Goal: Task Accomplishment & Management: Use online tool/utility

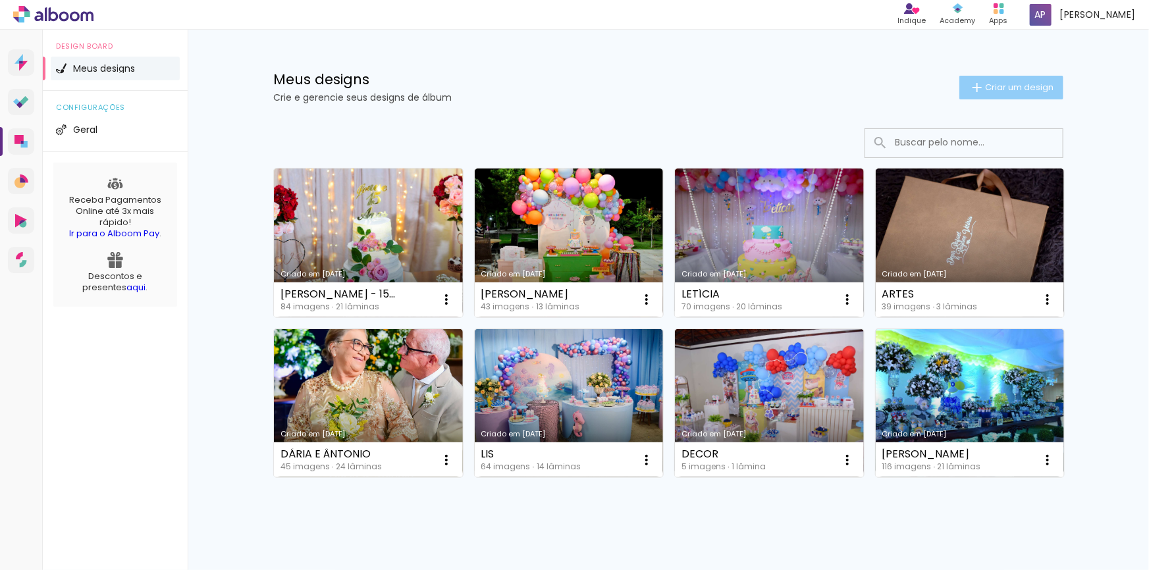
click at [1000, 78] on paper-button "Criar um design" at bounding box center [1012, 88] width 104 height 24
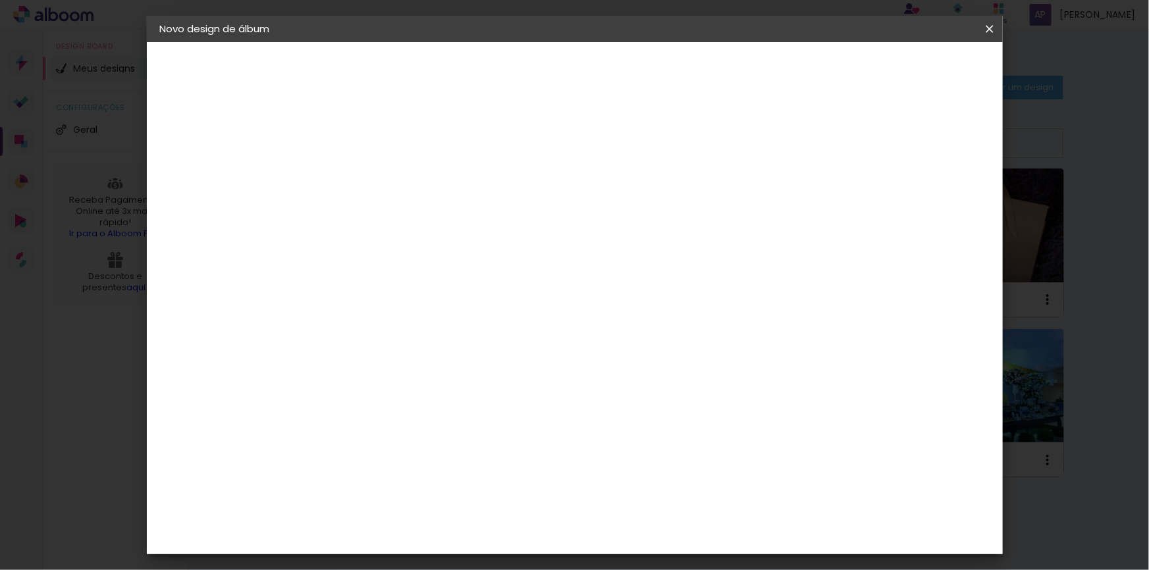
click at [375, 180] on input at bounding box center [375, 177] width 0 height 20
type input "P"
paste input "A POÉTICA DA CASA: QUANDO AS [PERSON_NAME] FALAM DA POESIA DO POETA"
type input "A POÉTICA DA CASA: QUANDO AS [PERSON_NAME] FALAM DA POESIA DO POETA"
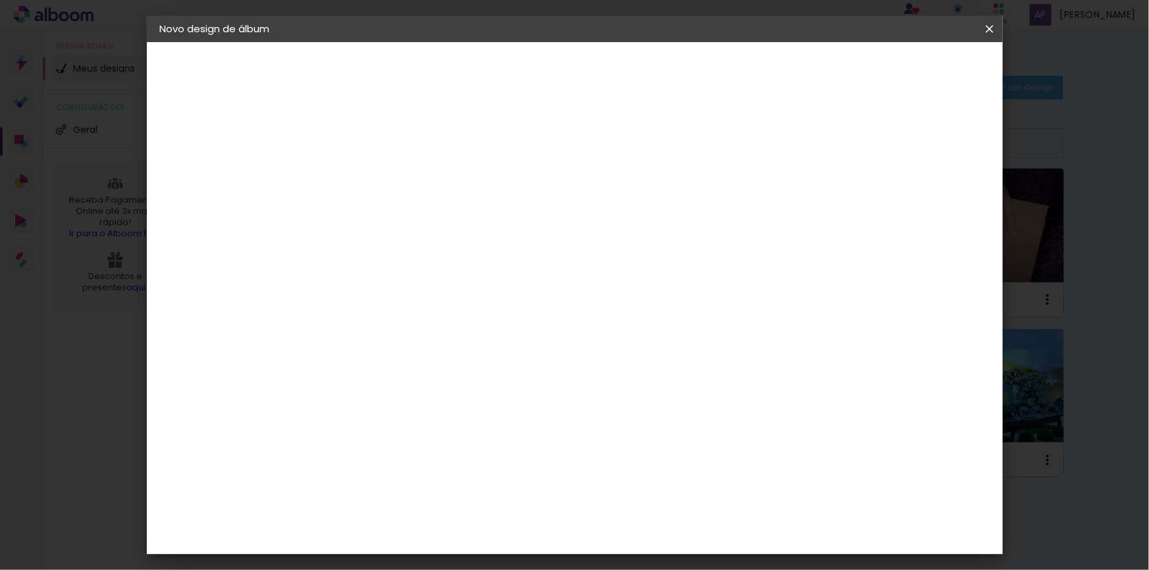
type paper-input "A POÉTICA DA CASA: QUANDO AS [PERSON_NAME] FALAM DA POESIA DO POETA"
click at [0, 0] on slot "Avançar" at bounding box center [0, 0] width 0 height 0
click at [382, 383] on div "Book Imagem" at bounding box center [387, 393] width 43 height 21
click at [0, 0] on slot "Avançar" at bounding box center [0, 0] width 0 height 0
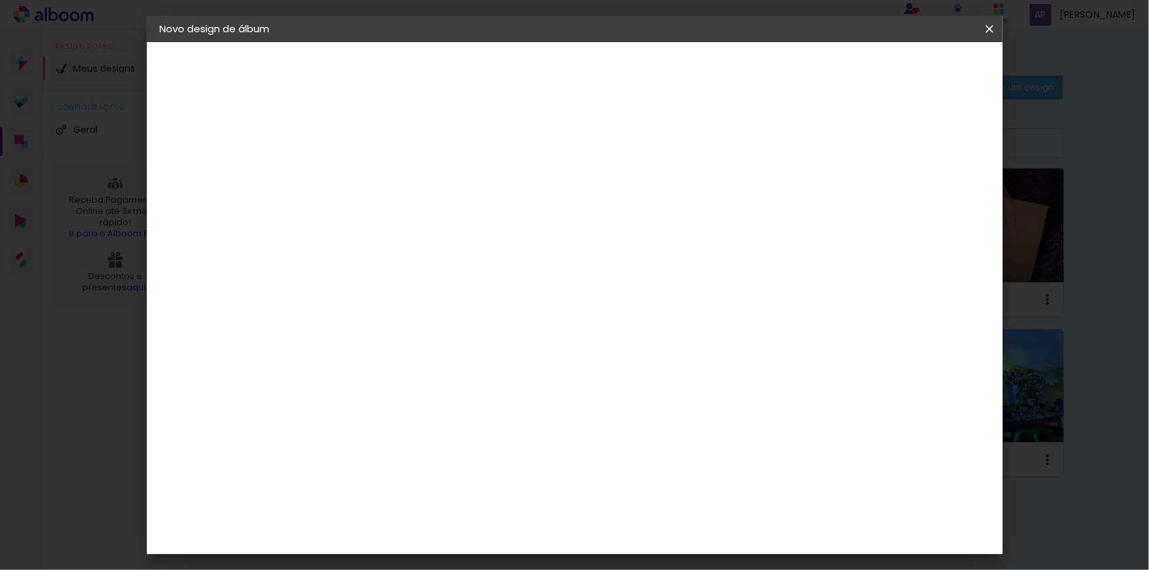
click at [464, 415] on span "30 × 40" at bounding box center [433, 428] width 61 height 27
click at [0, 0] on slot "Avançar" at bounding box center [0, 0] width 0 height 0
click at [908, 67] on span "Iniciar design" at bounding box center [878, 69] width 60 height 9
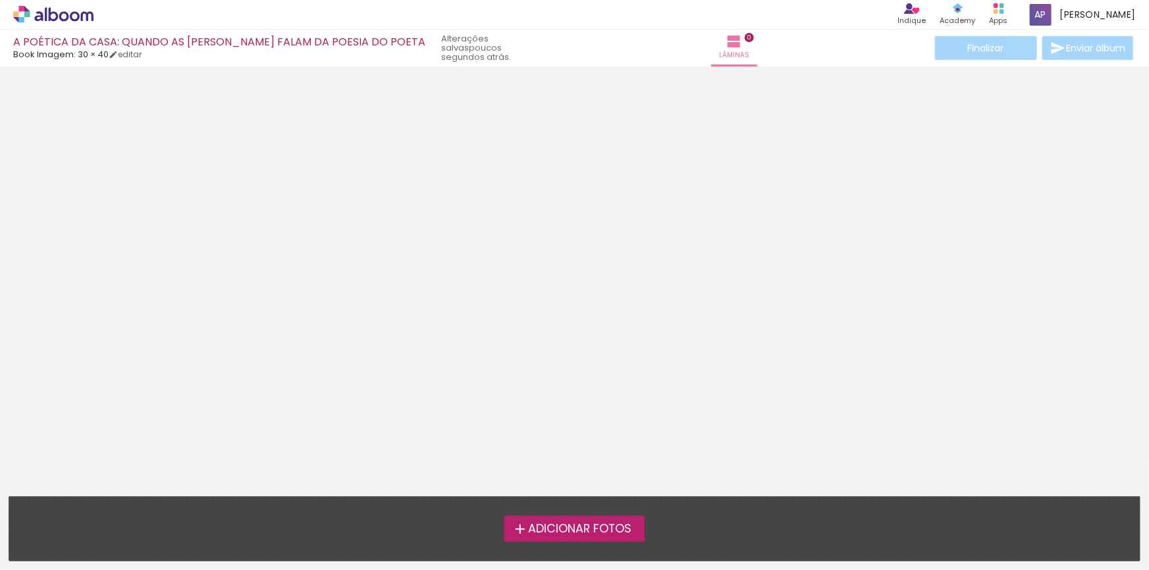
click at [564, 540] on label "Adicionar Fotos" at bounding box center [575, 528] width 140 height 25
click at [0, 0] on input "file" at bounding box center [0, 0] width 0 height 0
click at [516, 530] on iron-icon at bounding box center [520, 530] width 16 height 16
click at [0, 0] on input "file" at bounding box center [0, 0] width 0 height 0
click at [574, 526] on span "Adicionar Fotos" at bounding box center [579, 530] width 103 height 12
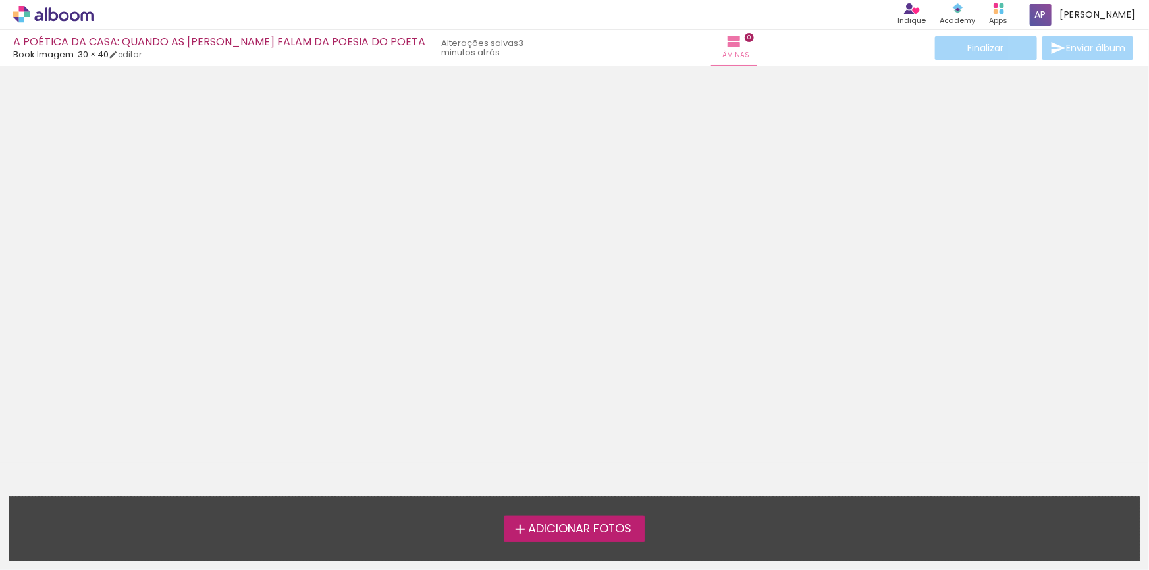
click at [0, 0] on input "file" at bounding box center [0, 0] width 0 height 0
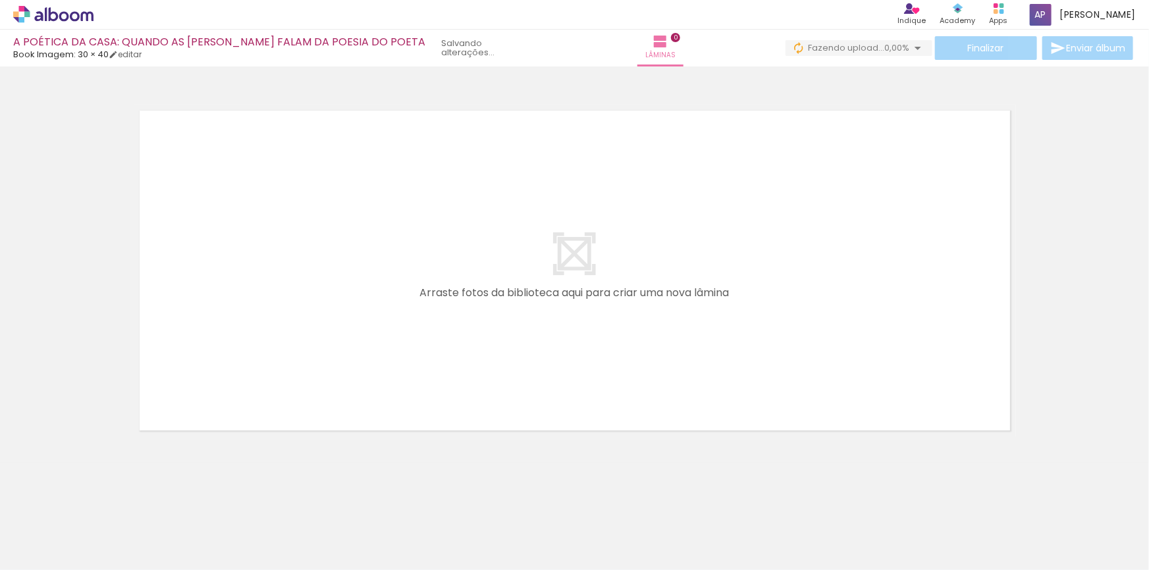
click at [135, 530] on div at bounding box center [131, 526] width 65 height 43
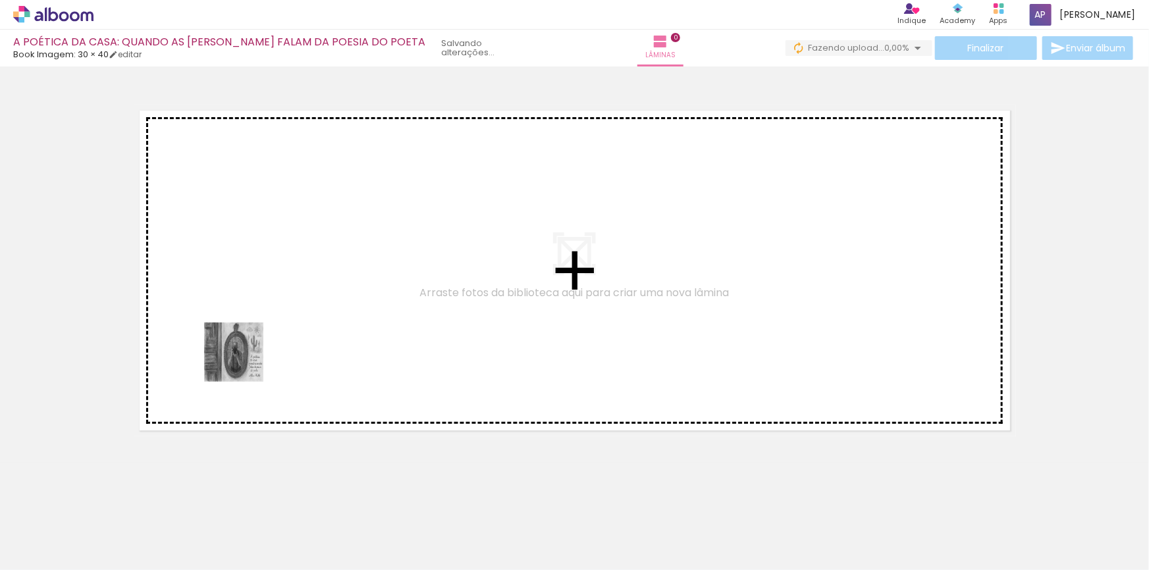
drag, startPoint x: 147, startPoint y: 513, endPoint x: 244, endPoint y: 362, distance: 179.8
click at [244, 362] on quentale-workspace at bounding box center [574, 285] width 1149 height 570
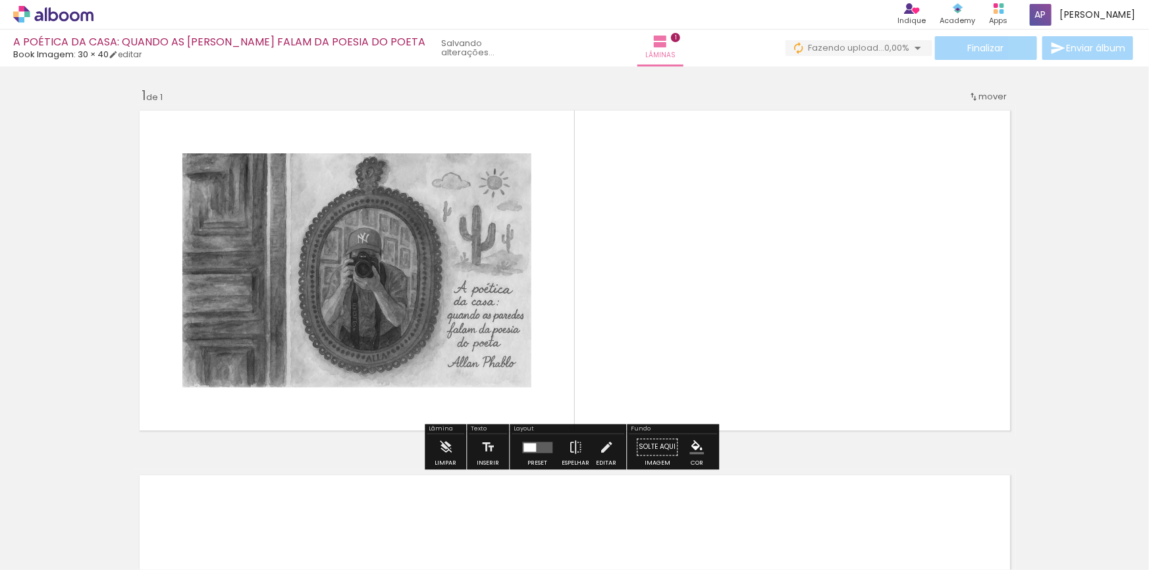
click at [537, 448] on quentale-layouter at bounding box center [537, 447] width 30 height 11
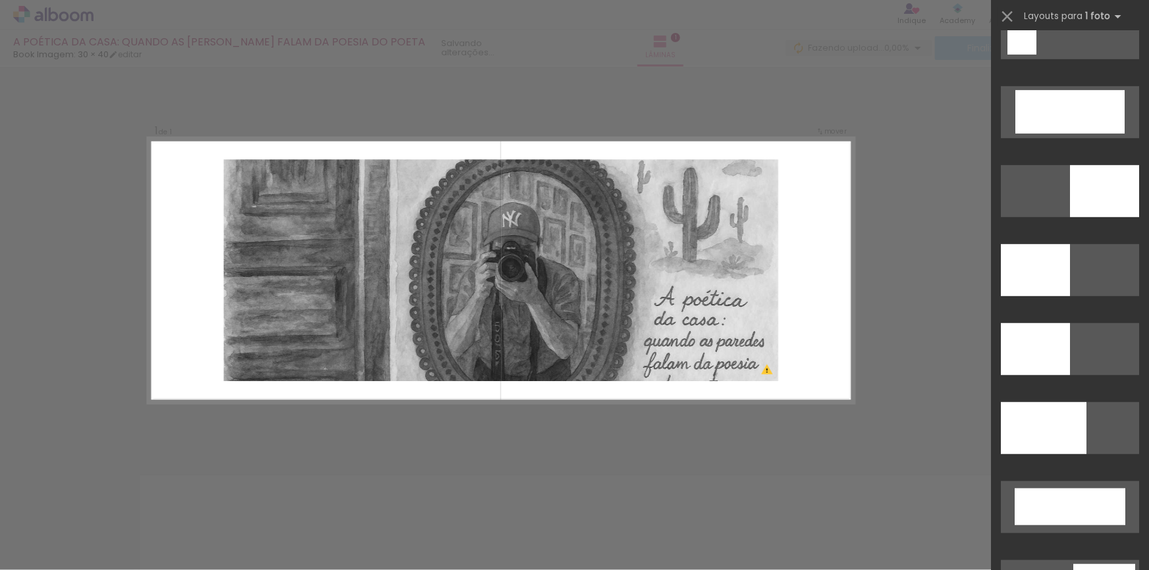
scroll to position [2934, 0]
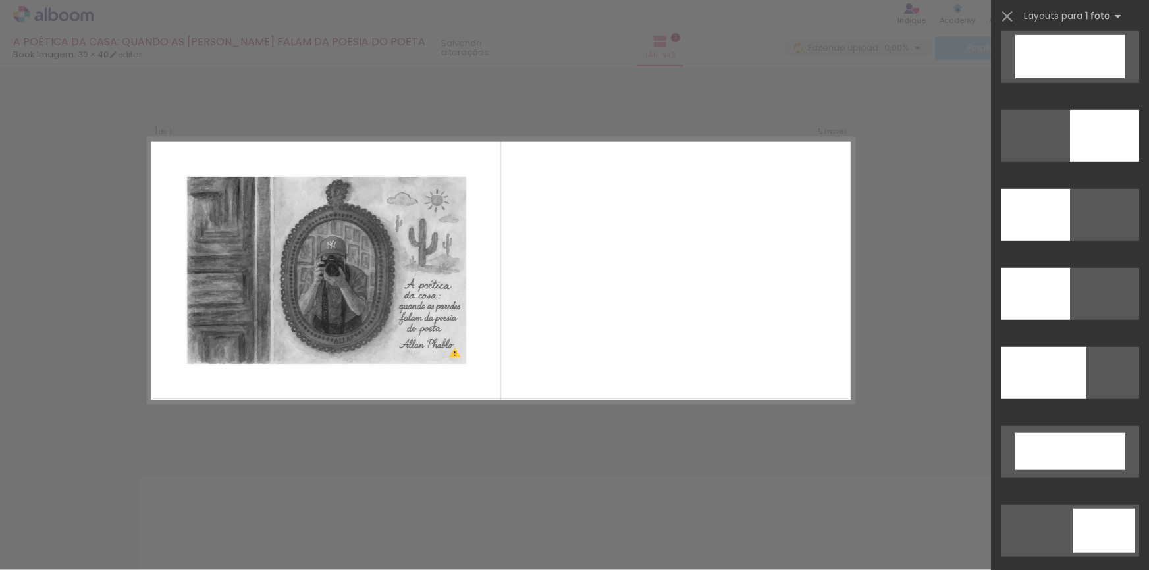
click at [678, 263] on quentale-layouter at bounding box center [501, 270] width 706 height 265
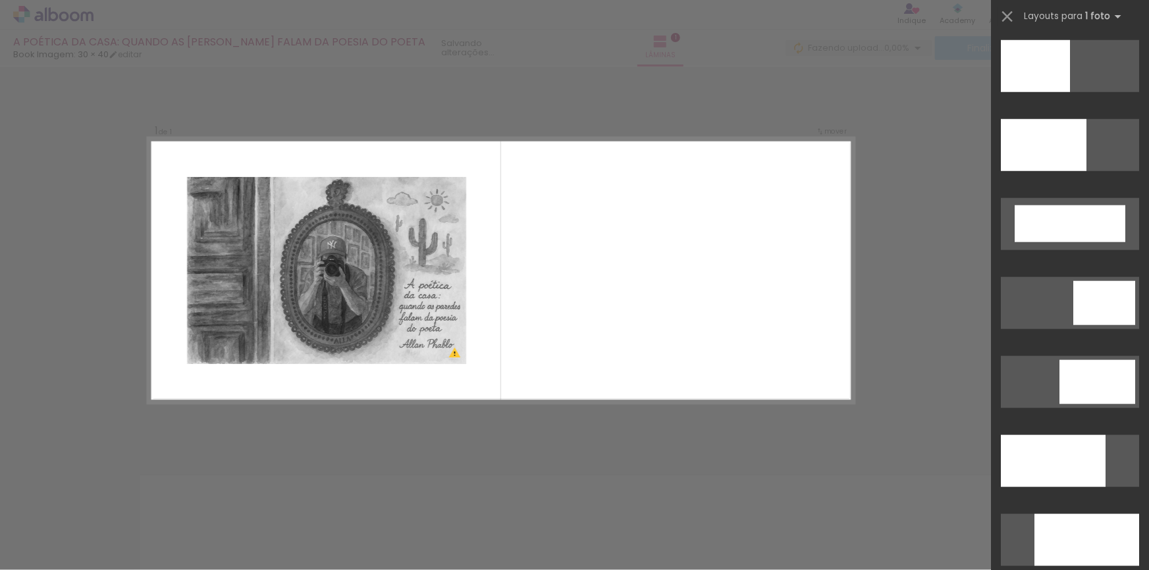
scroll to position [3242, 0]
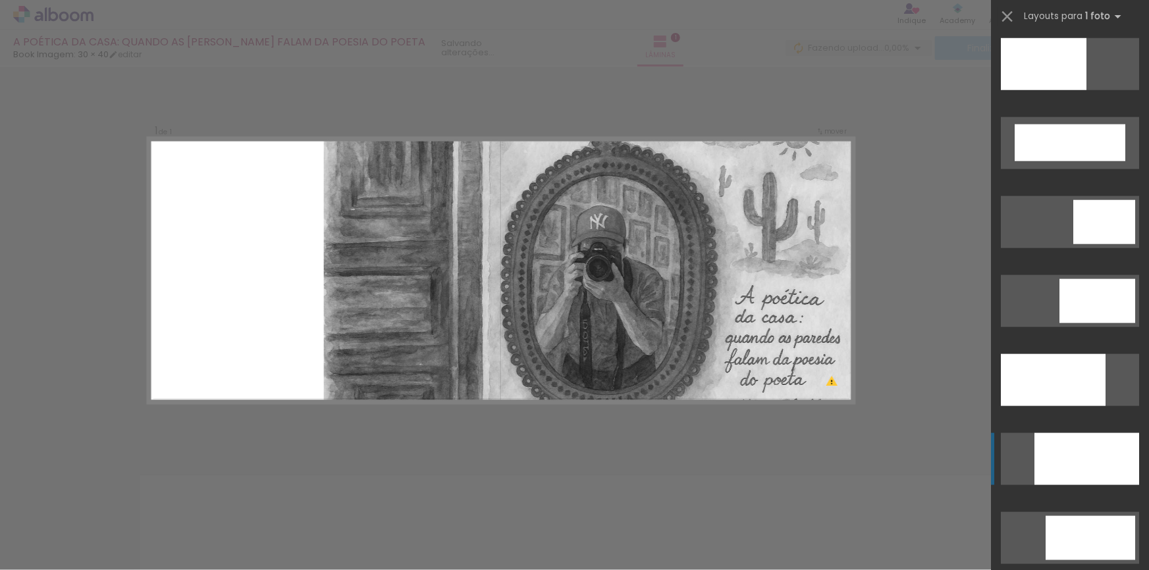
click at [1035, 473] on div at bounding box center [1087, 459] width 105 height 52
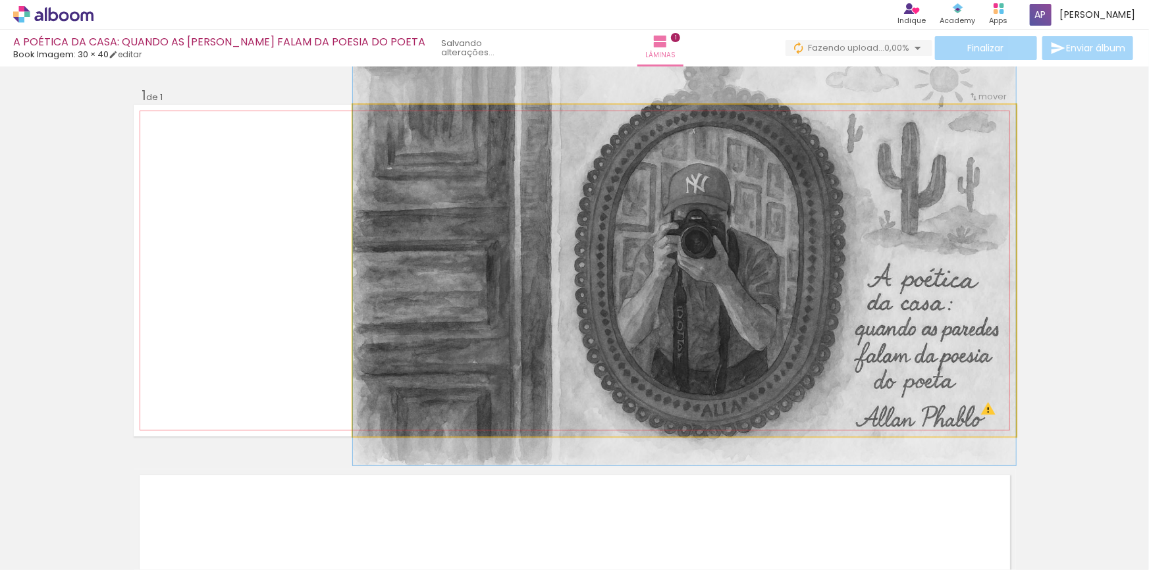
drag, startPoint x: 665, startPoint y: 296, endPoint x: 659, endPoint y: 270, distance: 26.4
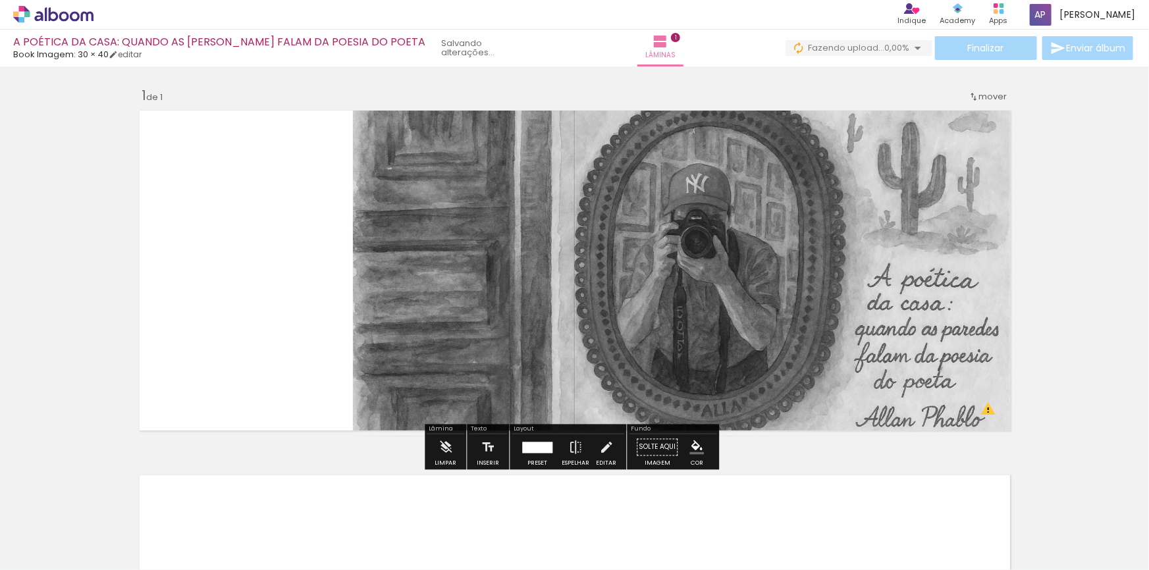
click at [528, 452] on div at bounding box center [537, 447] width 30 height 11
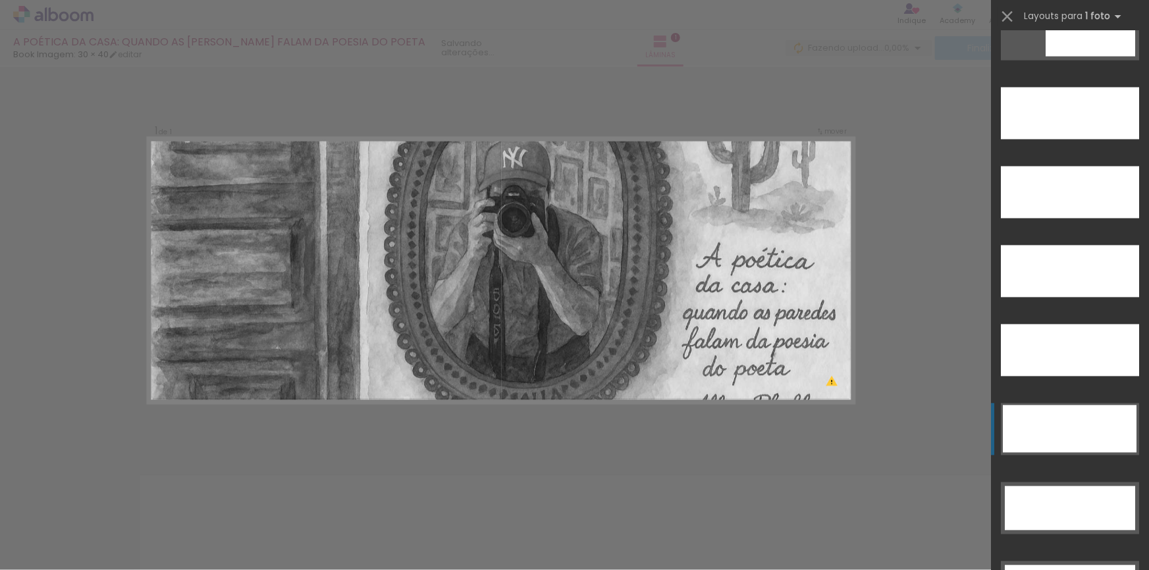
scroll to position [3875, 0]
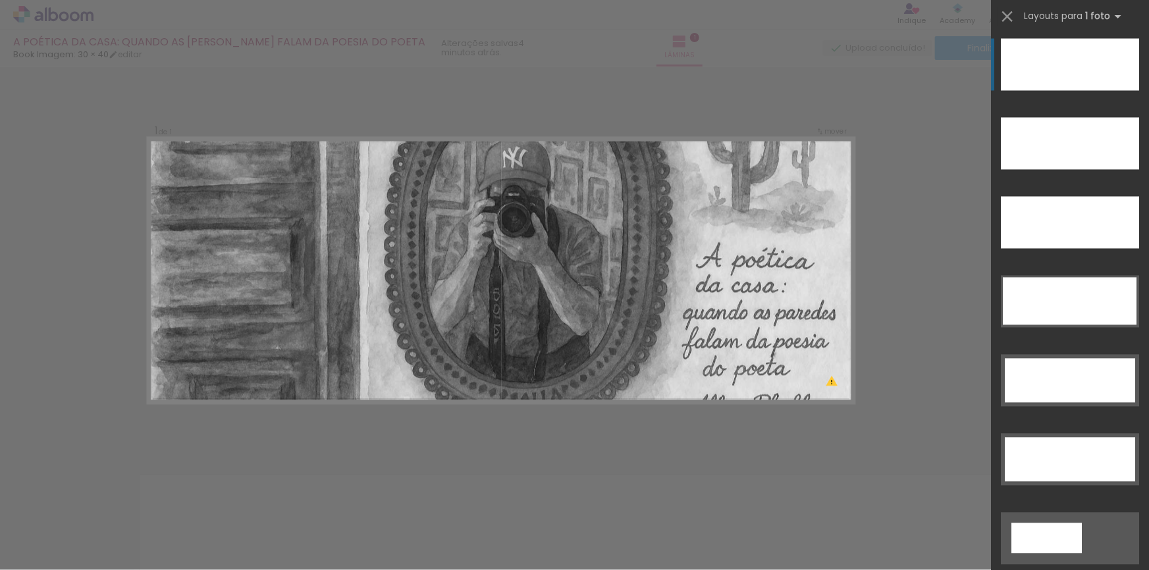
click at [1038, 67] on div at bounding box center [1070, 64] width 138 height 52
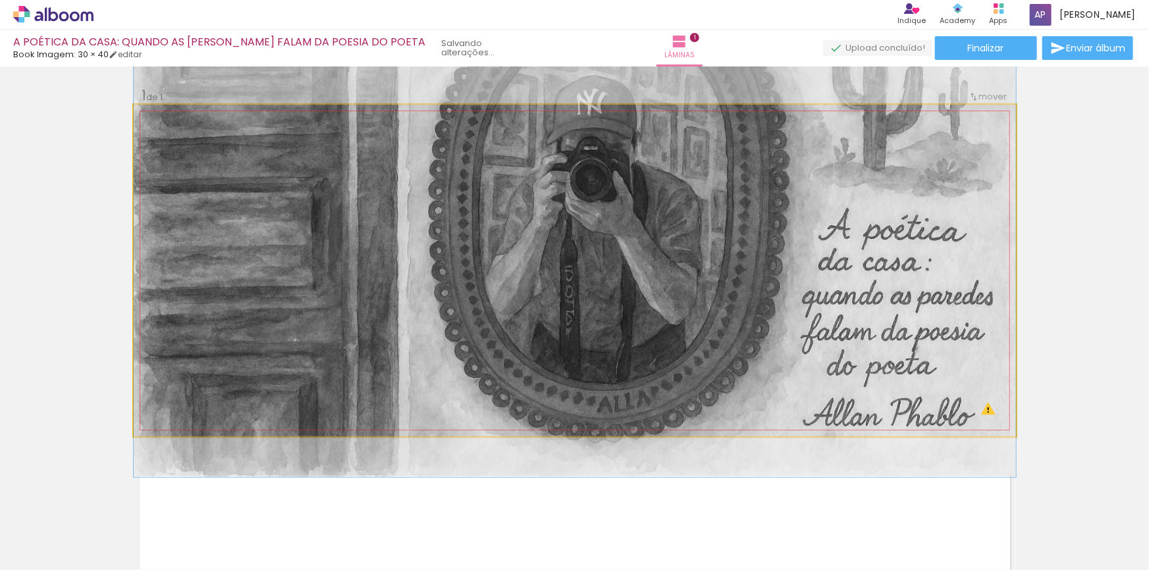
drag, startPoint x: 693, startPoint y: 252, endPoint x: 695, endPoint y: 226, distance: 25.8
click at [329, 298] on quentale-photo at bounding box center [575, 271] width 883 height 332
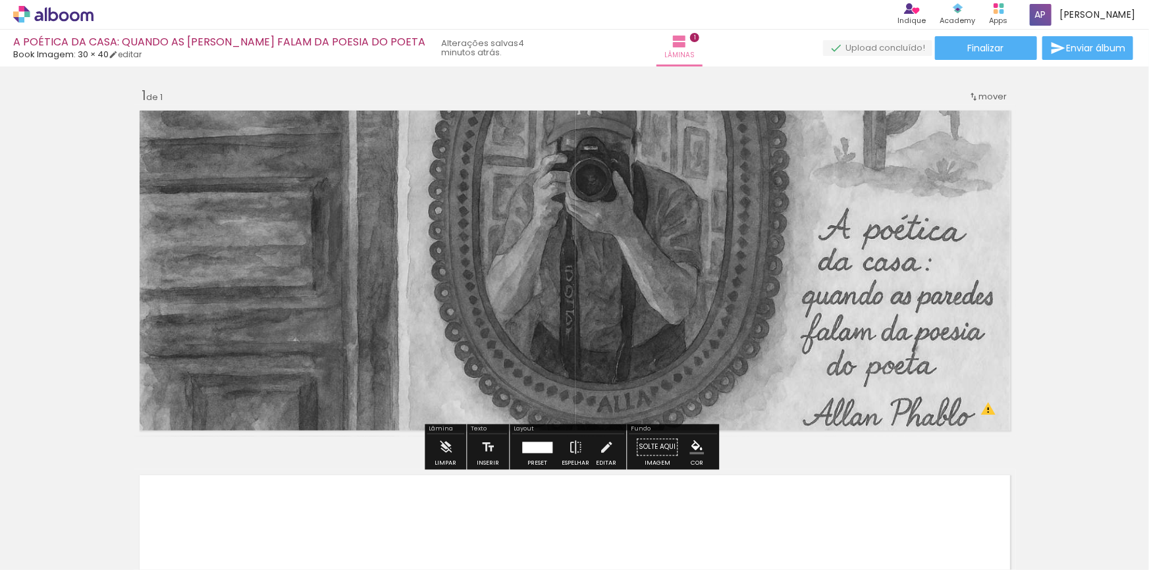
click at [18, 283] on div "Inserir lâmina 1 de 1 O Designbox precisará aumentar a sua imagem em 623% para …" at bounding box center [574, 436] width 1149 height 730
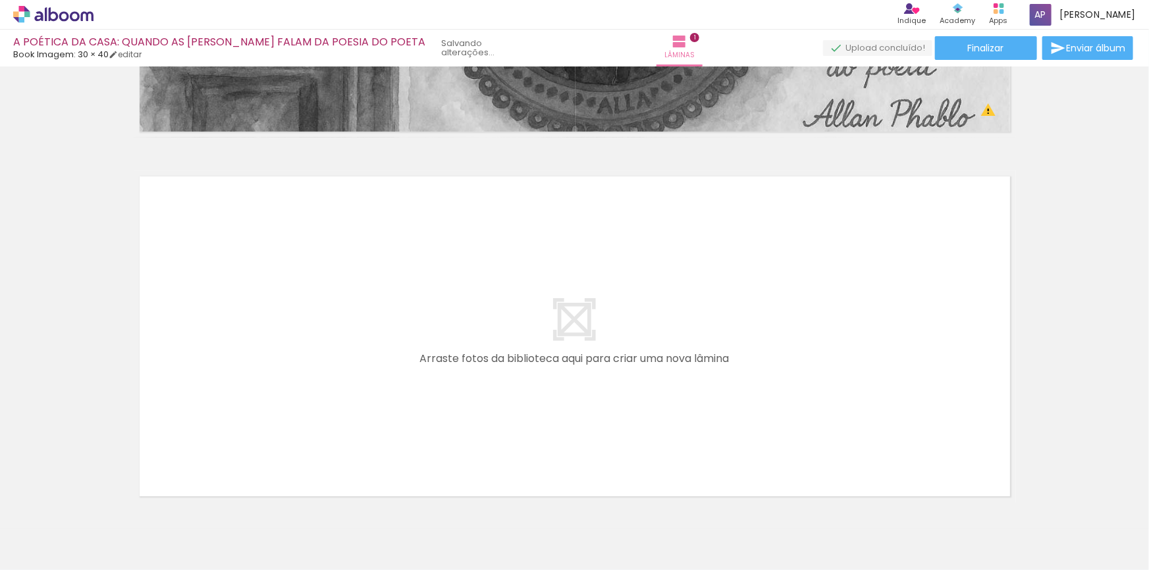
scroll to position [0, 0]
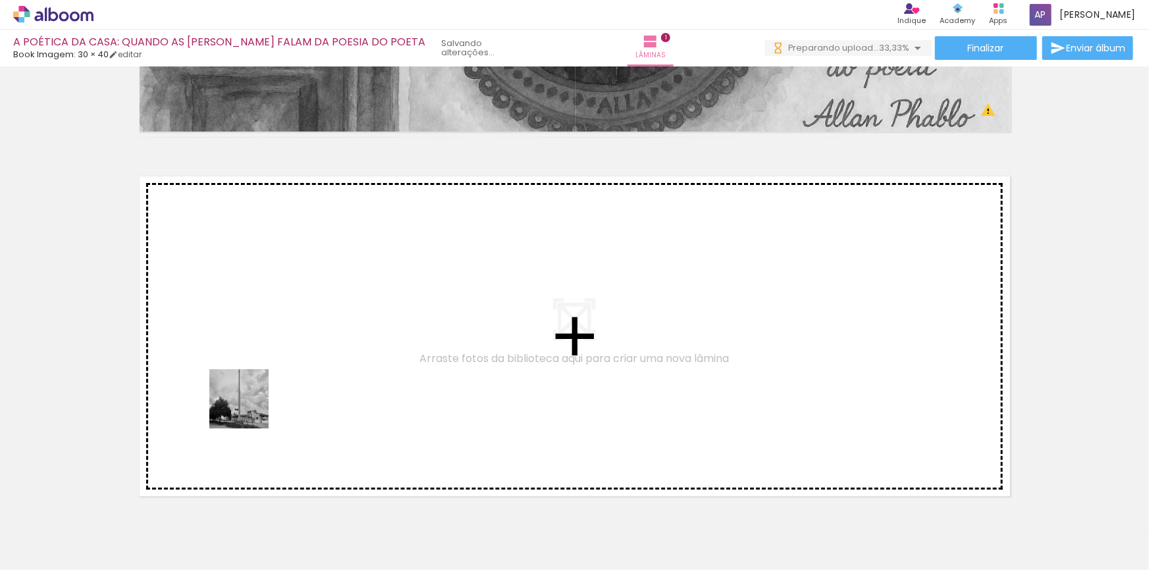
drag, startPoint x: 204, startPoint y: 528, endPoint x: 250, endPoint y: 407, distance: 129.7
click at [250, 407] on quentale-workspace at bounding box center [574, 285] width 1149 height 570
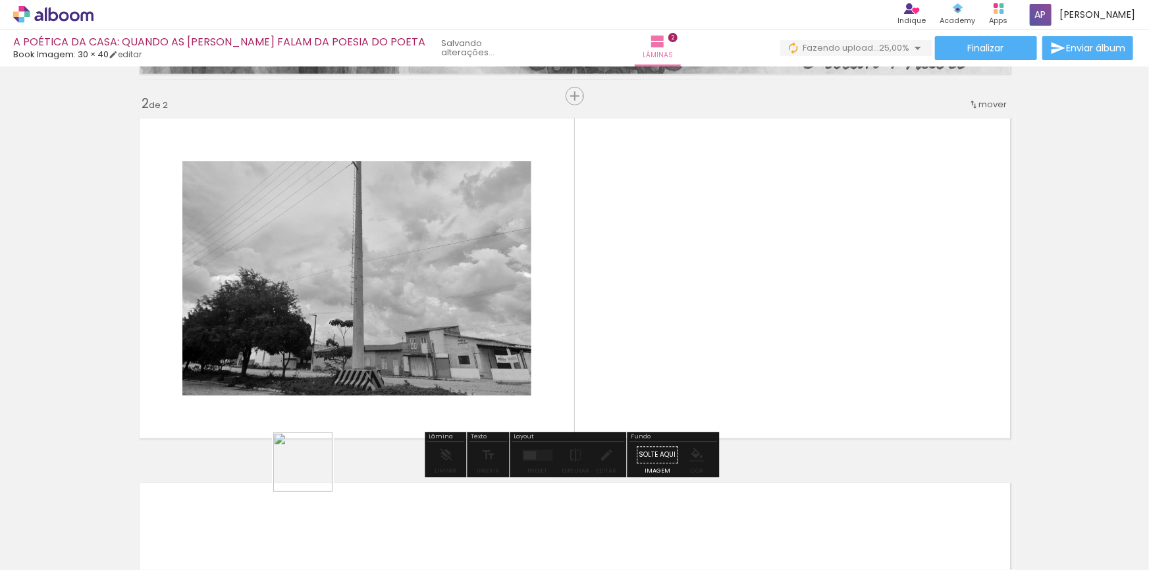
scroll to position [358, 0]
drag, startPoint x: 313, startPoint y: 472, endPoint x: 322, endPoint y: 405, distance: 67.8
click at [322, 405] on quentale-workspace at bounding box center [574, 285] width 1149 height 570
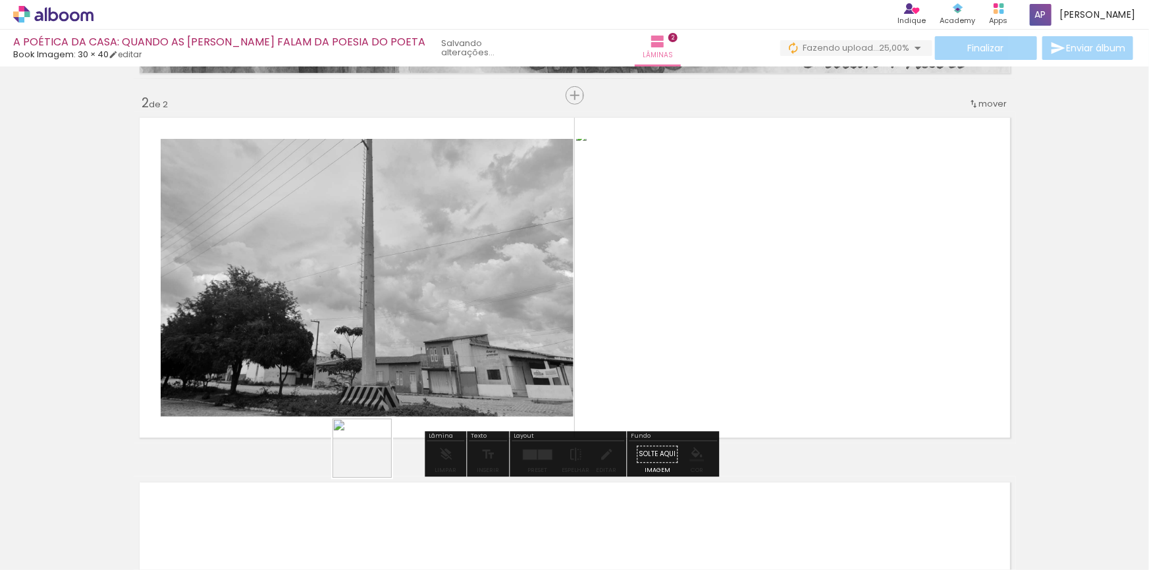
drag, startPoint x: 352, startPoint y: 507, endPoint x: 388, endPoint y: 357, distance: 154.3
click at [397, 373] on quentale-workspace at bounding box center [574, 285] width 1149 height 570
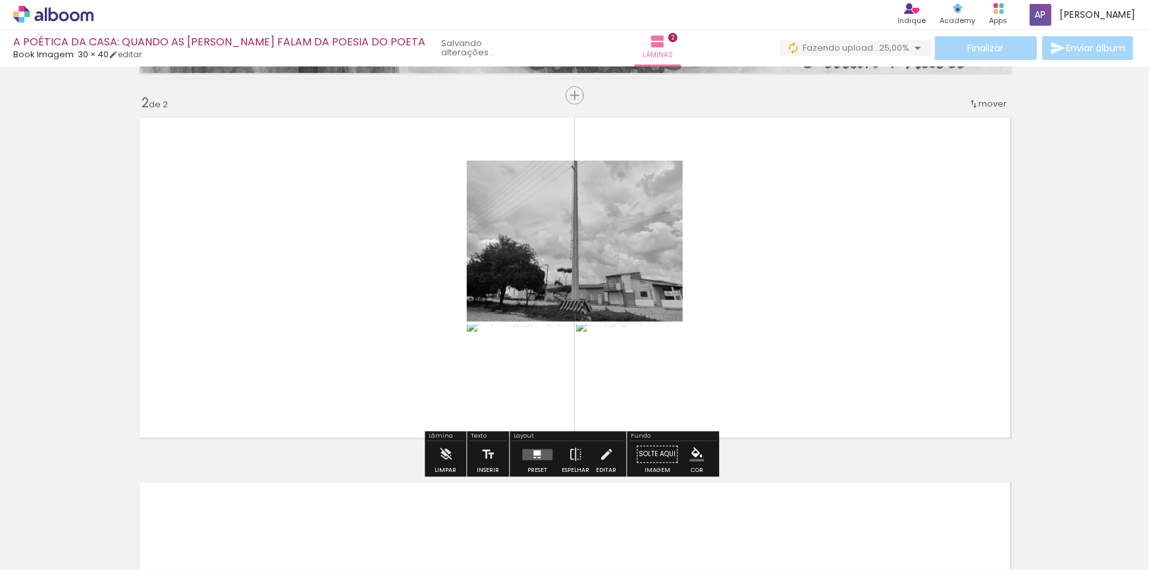
click at [526, 455] on quentale-layouter at bounding box center [537, 454] width 30 height 11
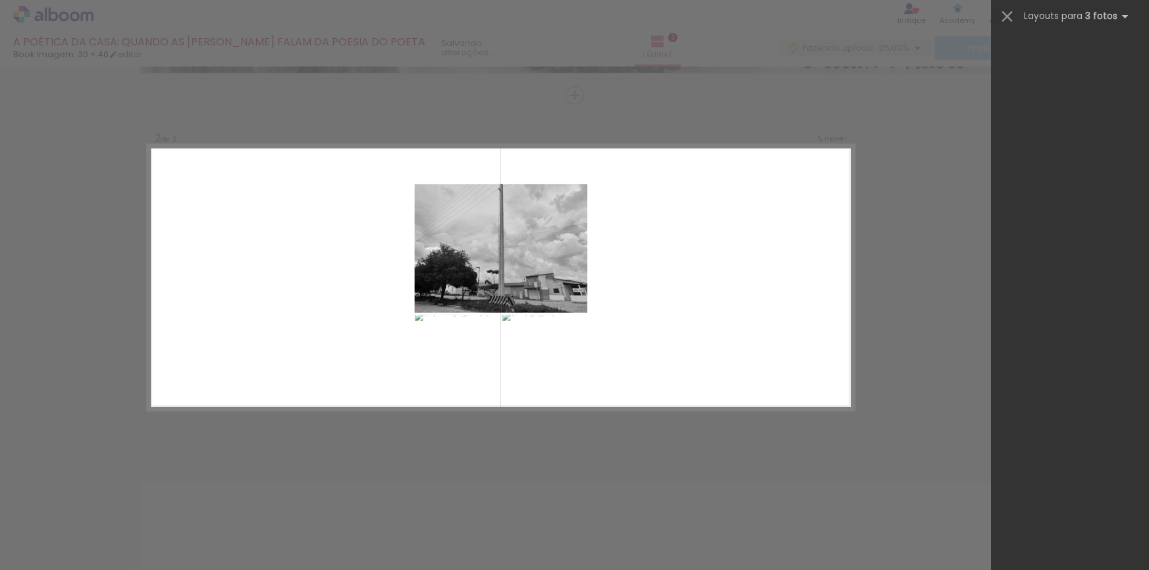
scroll to position [0, 0]
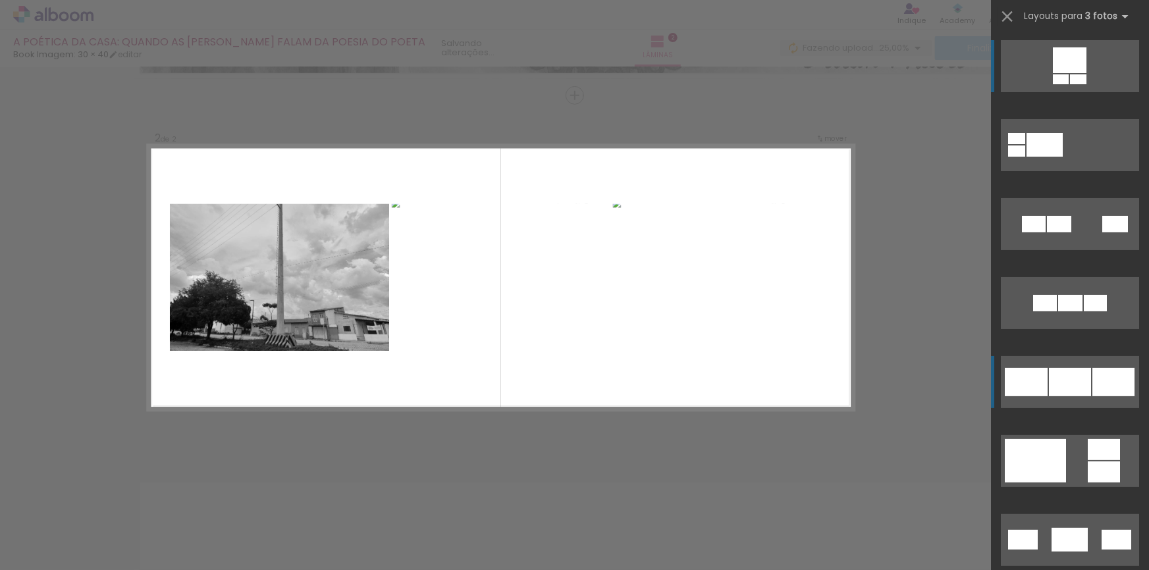
click at [1051, 402] on quentale-layouter at bounding box center [1070, 382] width 138 height 52
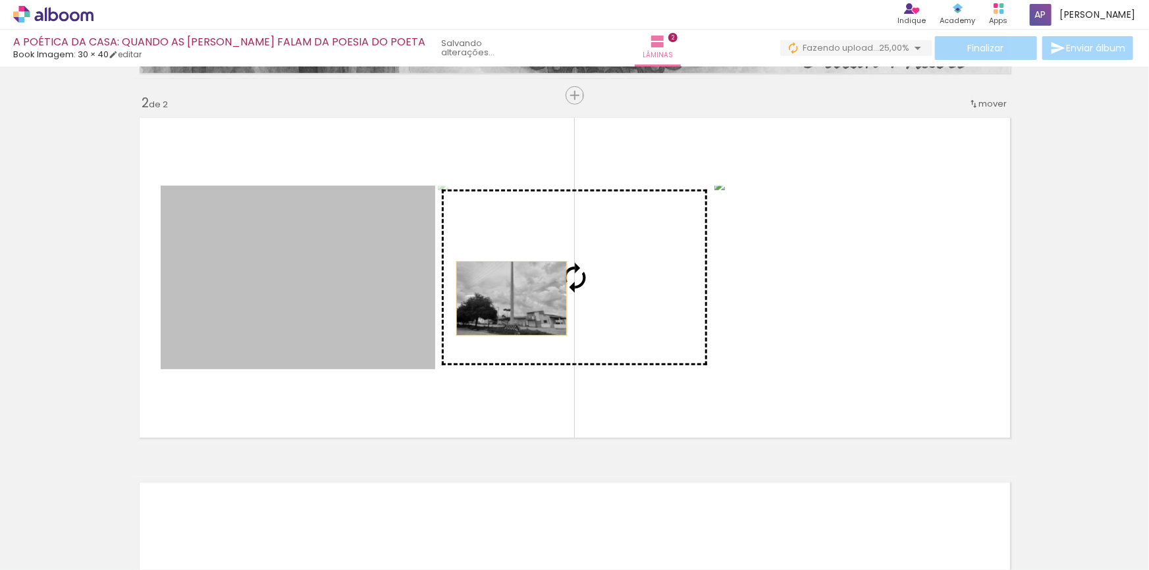
drag, startPoint x: 351, startPoint y: 315, endPoint x: 507, endPoint y: 298, distance: 157.0
click at [0, 0] on slot at bounding box center [0, 0] width 0 height 0
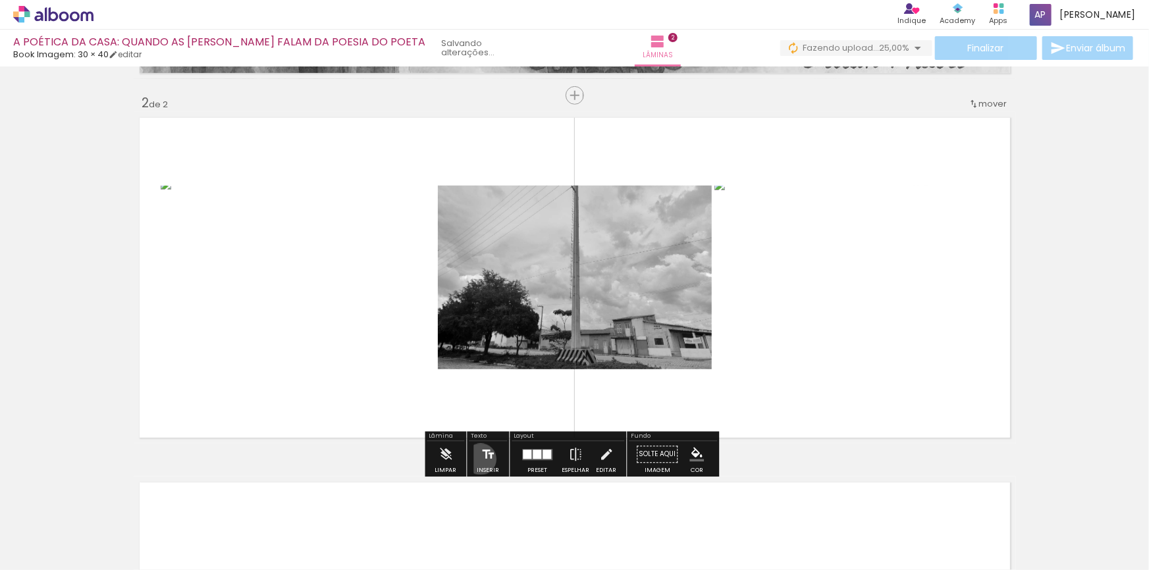
click at [481, 459] on iron-icon at bounding box center [488, 455] width 14 height 26
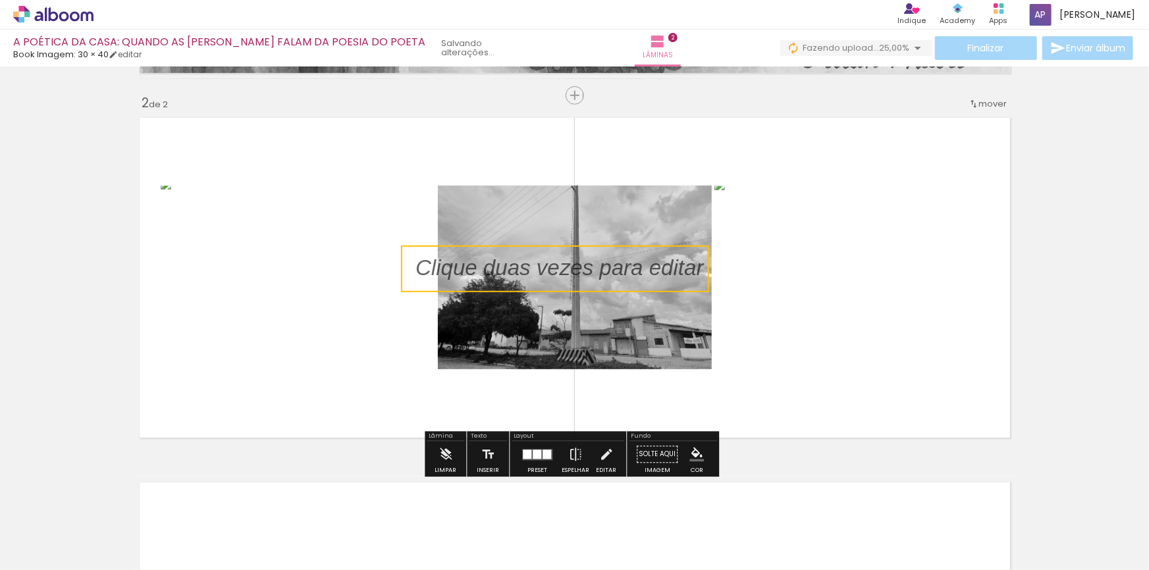
click at [501, 270] on quentale-selection at bounding box center [555, 269] width 308 height 47
type input "Sans Serif"
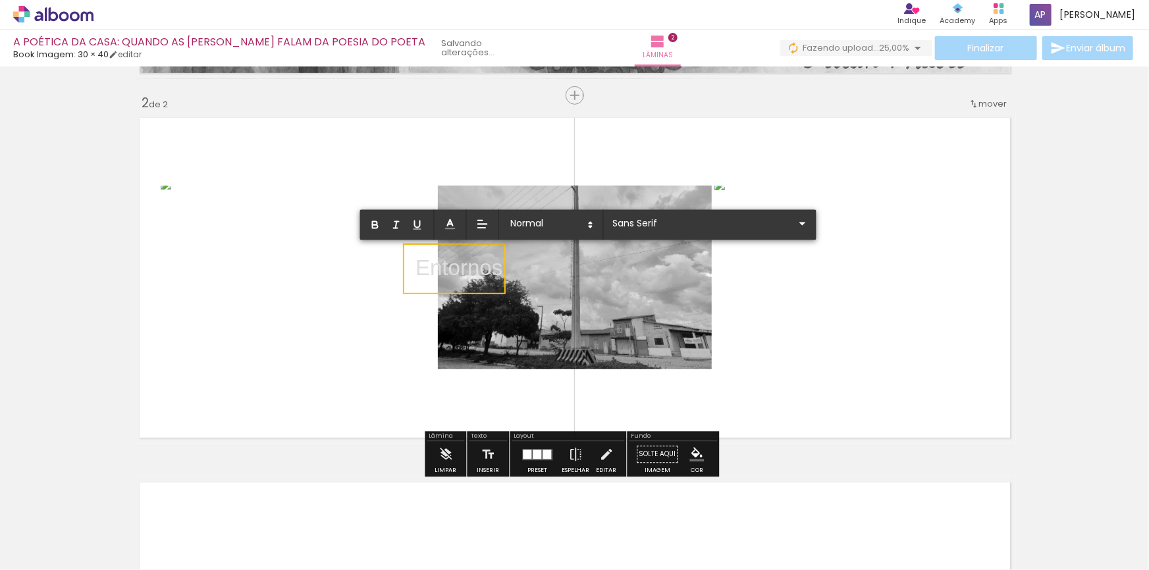
click at [460, 258] on p "Entornos" at bounding box center [459, 269] width 87 height 31
click at [510, 225] on span at bounding box center [551, 225] width 92 height 18
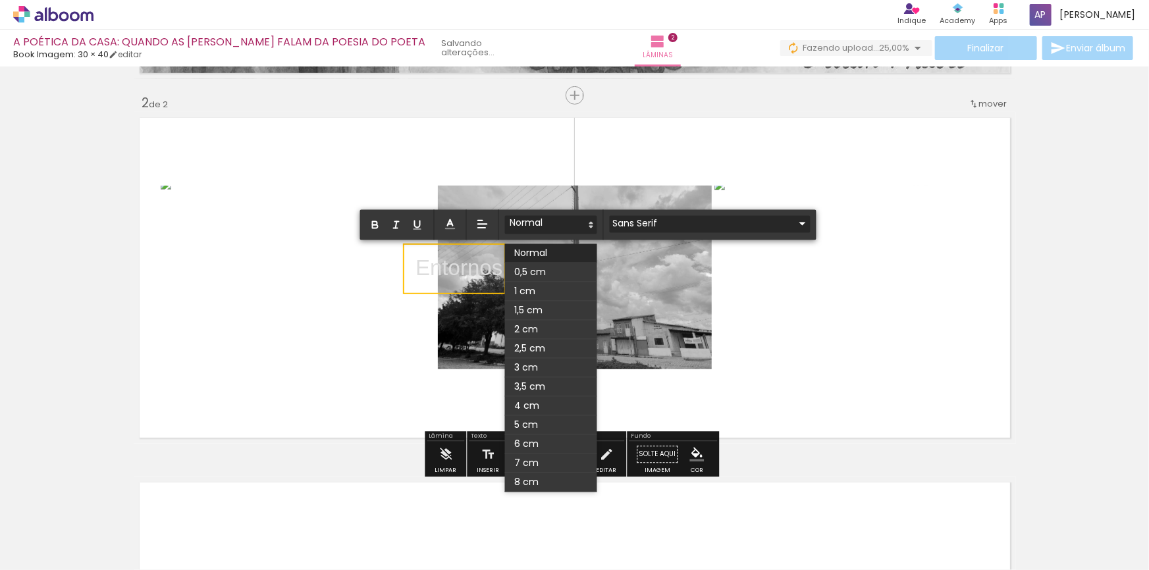
click at [617, 224] on input "Sans Serif" at bounding box center [702, 224] width 185 height 14
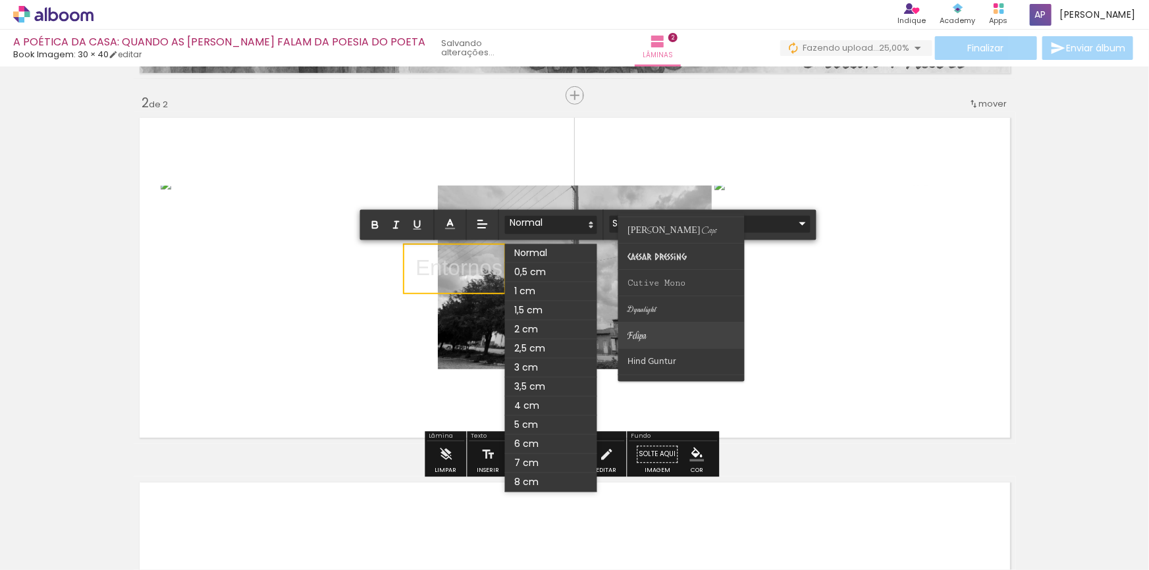
scroll to position [119, 0]
click at [665, 268] on span "Caesar Dressing" at bounding box center [657, 264] width 59 height 11
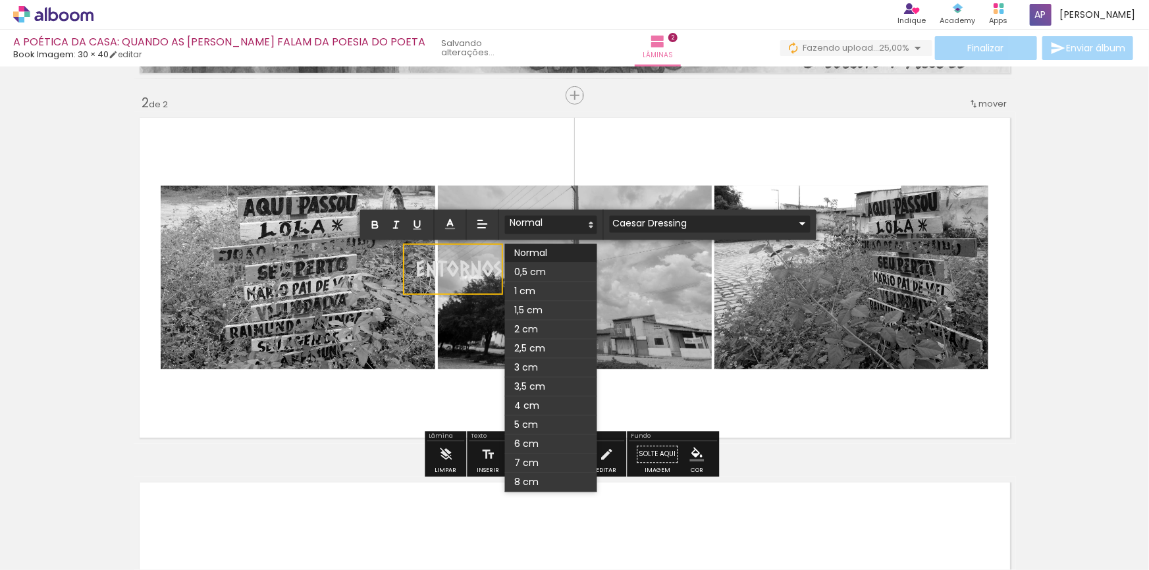
click at [665, 227] on input "Caesar Dressing" at bounding box center [702, 224] width 185 height 14
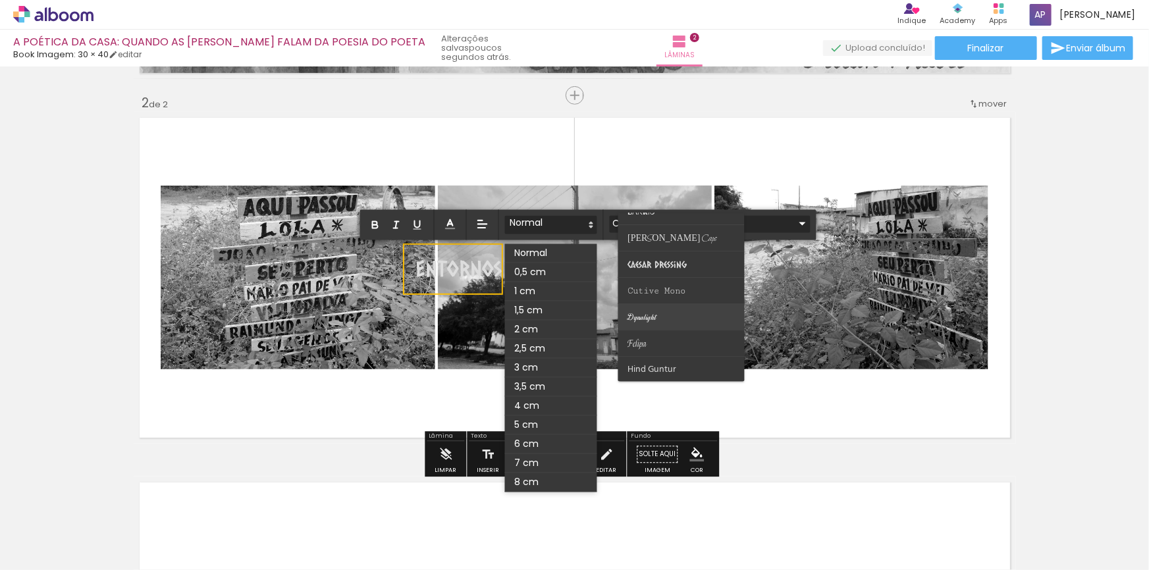
click at [645, 321] on span "Dynalight" at bounding box center [642, 317] width 29 height 11
type input "Dynalight"
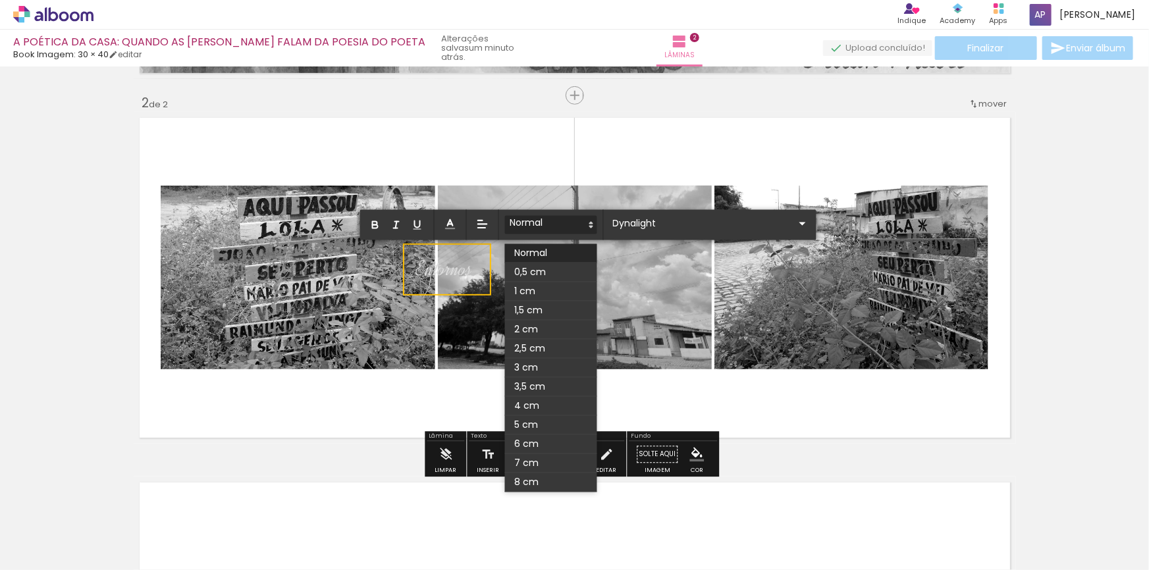
click at [61, 261] on div "Inserir lâmina 1 de 2 Inserir lâmina 2 de 2 O Designbox precisará aumentar a su…" at bounding box center [574, 260] width 1149 height 1095
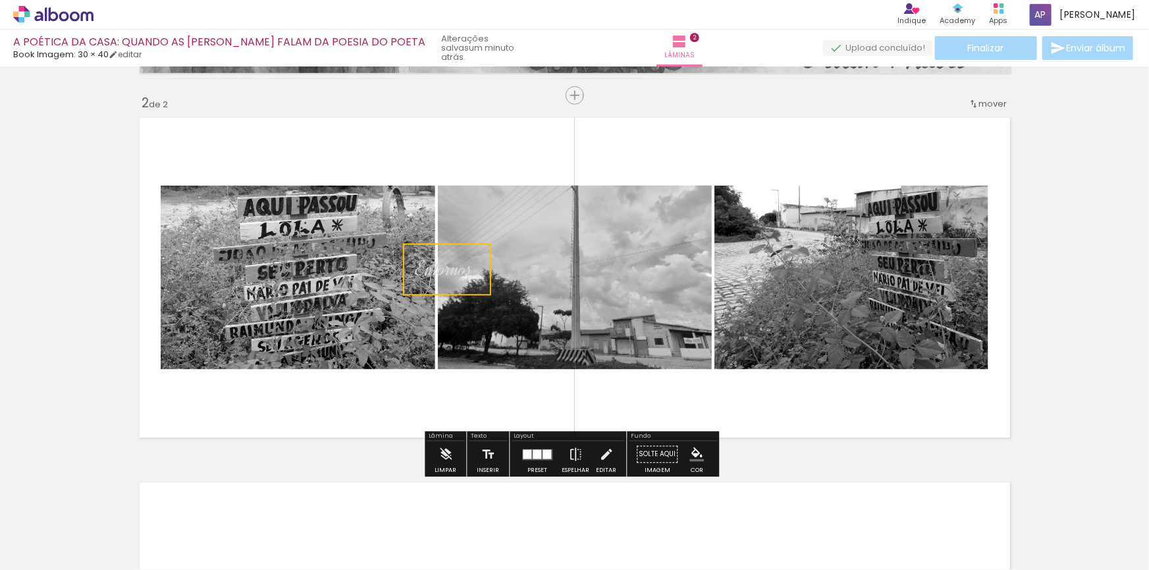
click at [0, 243] on div "Inserir lâmina 1 de 2 Inserir lâmina 2 de 2 O Designbox precisará aumentar a su…" at bounding box center [574, 260] width 1149 height 1095
click at [427, 265] on span "Entornos" at bounding box center [444, 269] width 57 height 26
drag, startPoint x: 437, startPoint y: 271, endPoint x: 932, endPoint y: 391, distance: 508.8
click at [931, 391] on quentale-selection at bounding box center [950, 388] width 76 height 48
click at [946, 390] on quentale-selection at bounding box center [951, 388] width 76 height 48
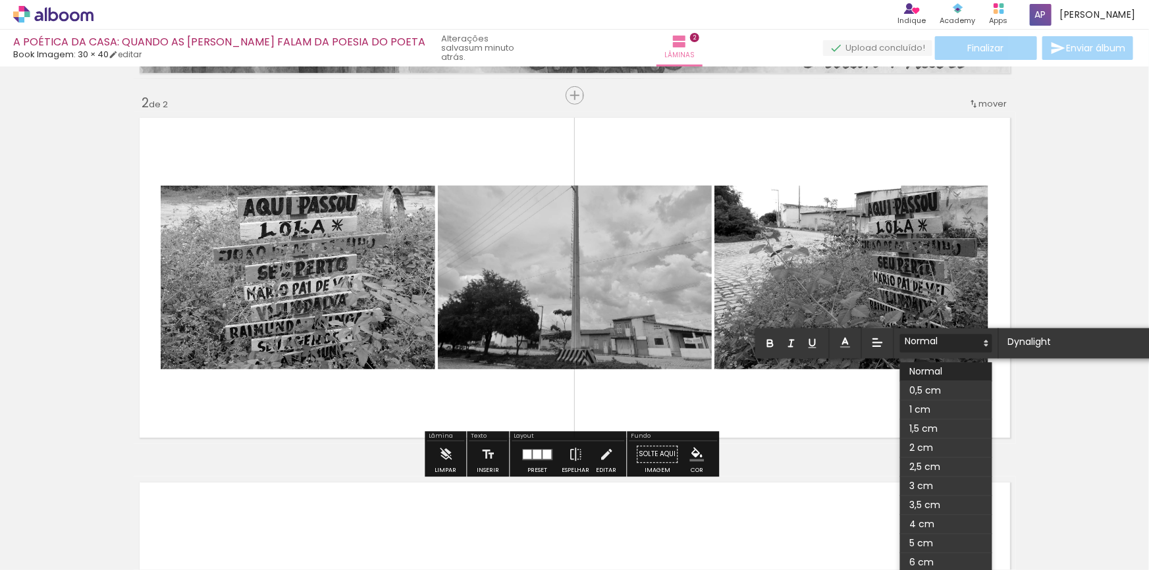
click at [946, 390] on span at bounding box center [946, 391] width 92 height 19
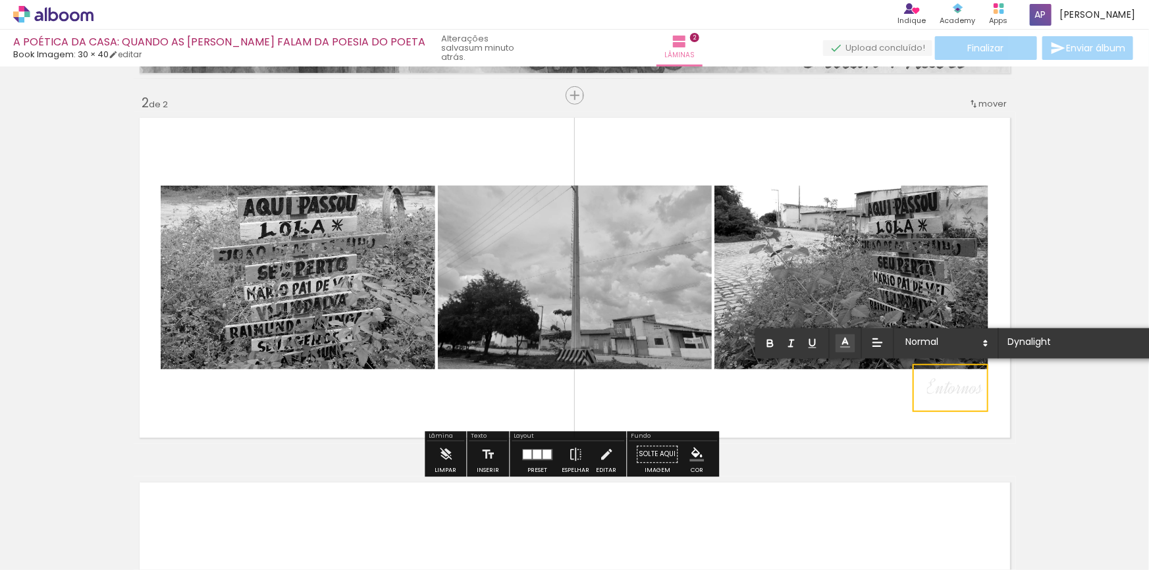
click at [849, 341] on icon at bounding box center [845, 343] width 13 height 13
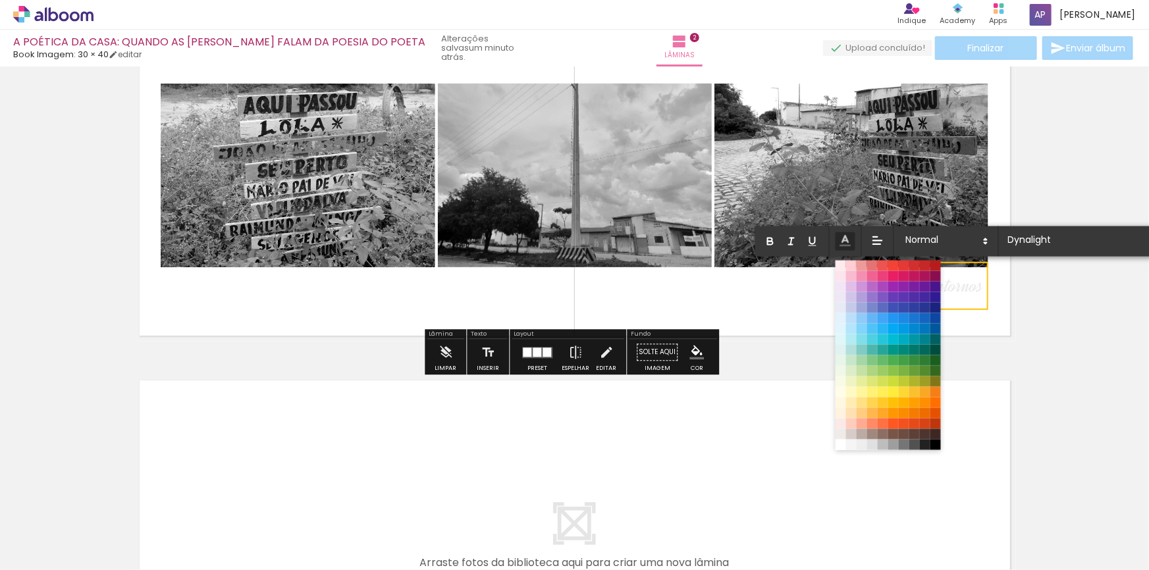
scroll to position [537, 0]
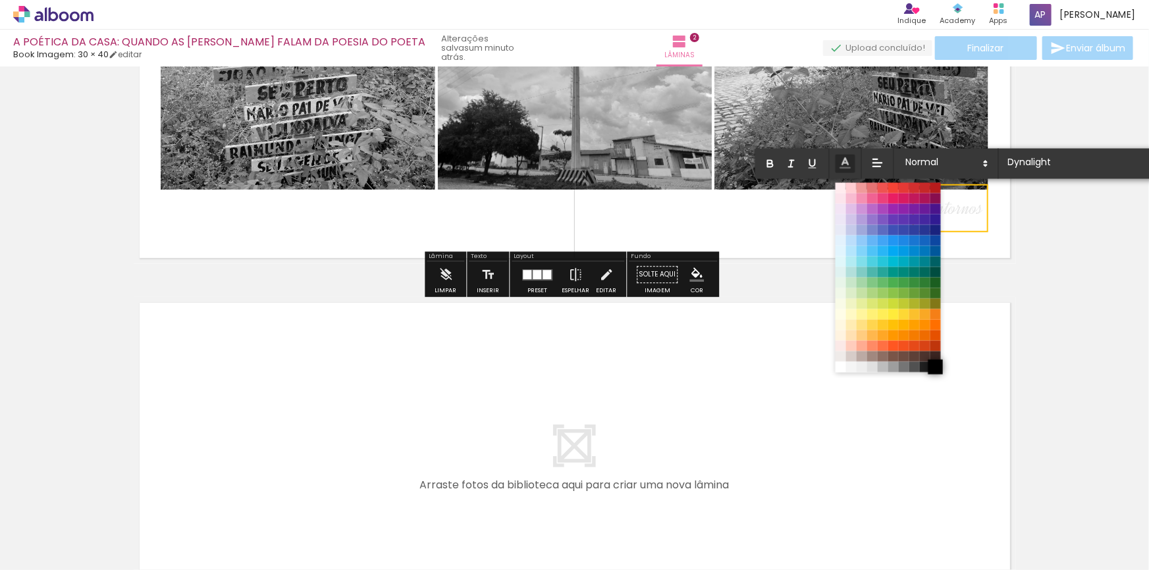
click at [936, 369] on span at bounding box center [936, 367] width 14 height 14
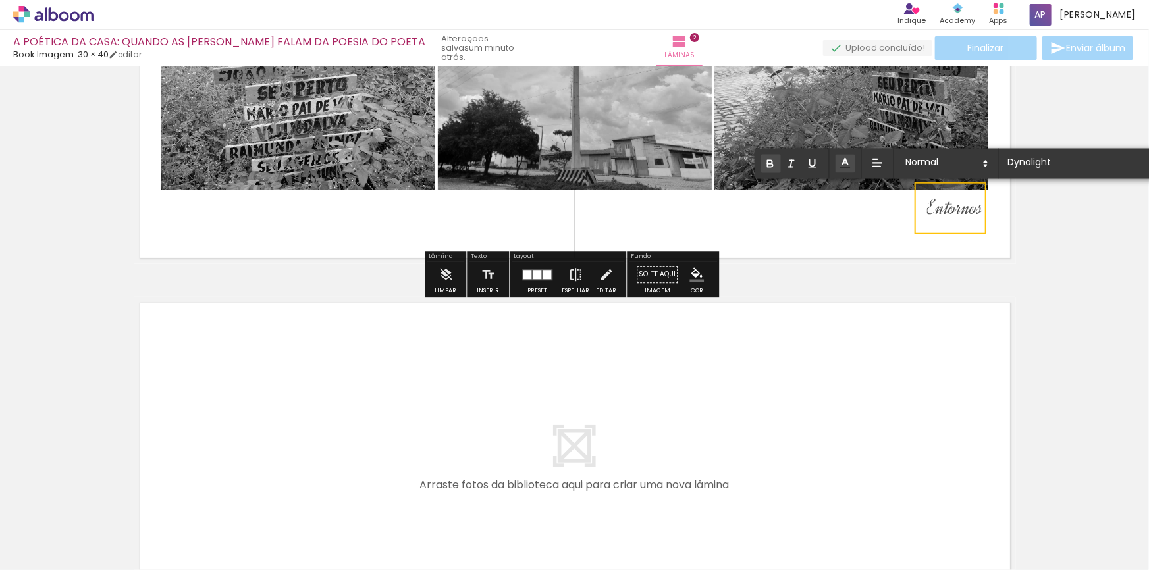
click at [769, 164] on icon "button" at bounding box center [771, 164] width 12 height 12
click at [1052, 289] on div "Inserir lâmina 1 de 2 Inserir lâmina 2 de 2 O Designbox precisará aumentar a su…" at bounding box center [574, 81] width 1149 height 1095
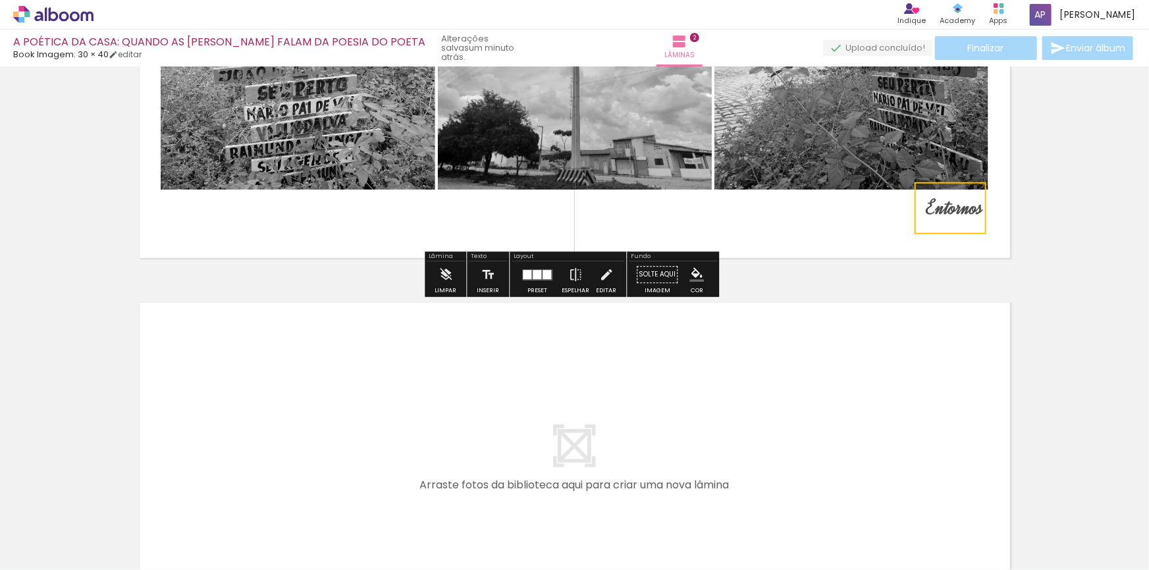
click at [1060, 291] on div "Inserir lâmina 1 de 2 Inserir lâmina 2 de 2 O Designbox precisará aumentar a su…" at bounding box center [574, 81] width 1149 height 1095
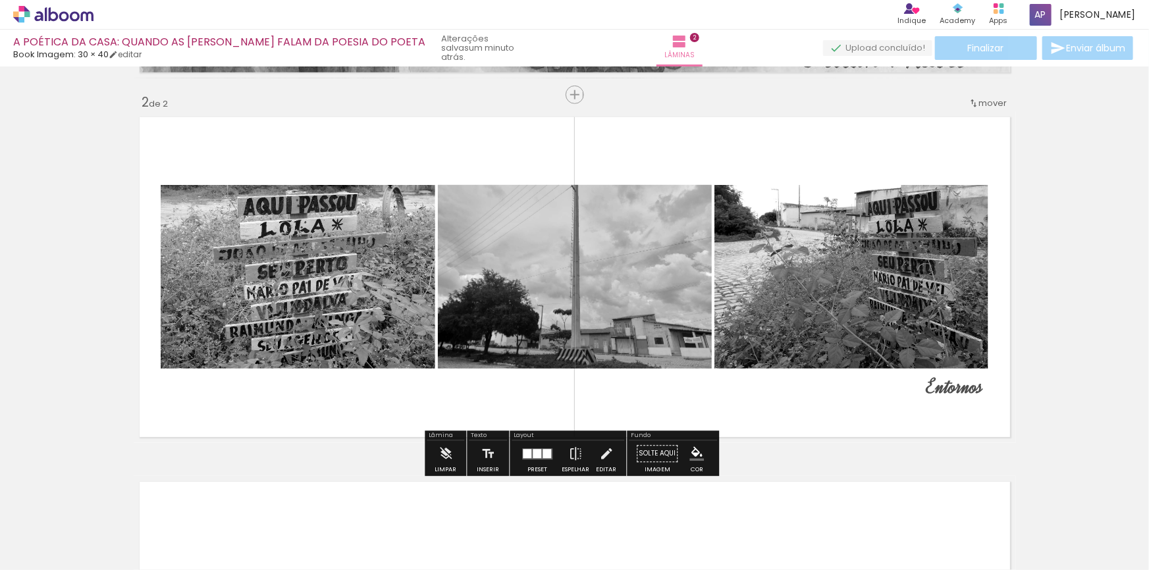
scroll to position [358, 0]
click at [930, 389] on strong "Entornos" at bounding box center [955, 388] width 57 height 26
click at [930, 389] on quentale-selection at bounding box center [951, 388] width 76 height 48
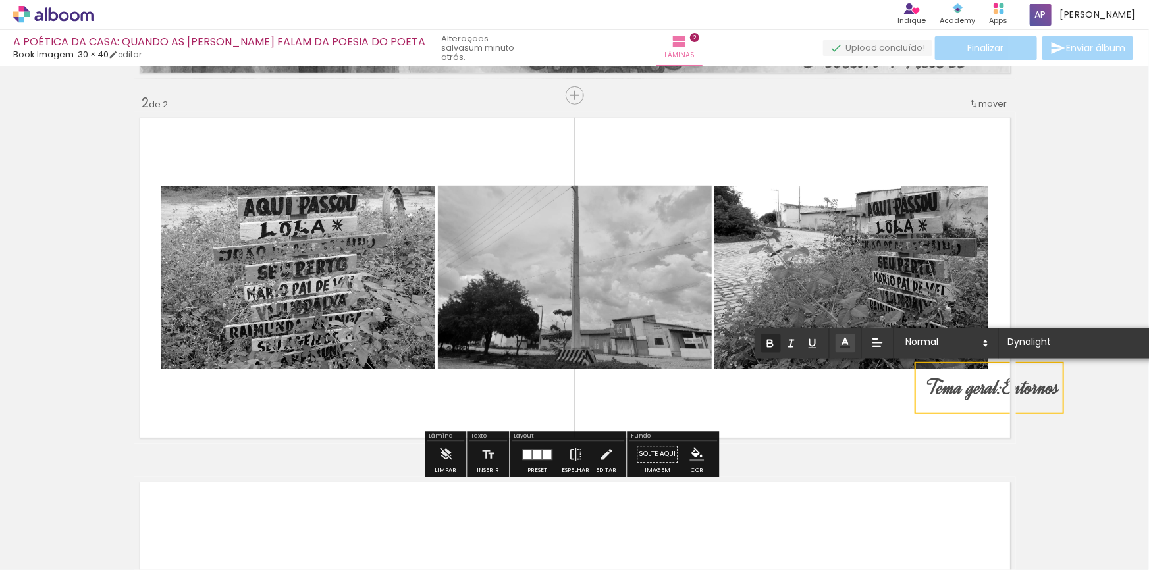
click at [1072, 213] on div "Inserir lâmina 1 de 2 Inserir lâmina 2 de 2 O Designbox precisará aumentar a su…" at bounding box center [574, 260] width 1149 height 1095
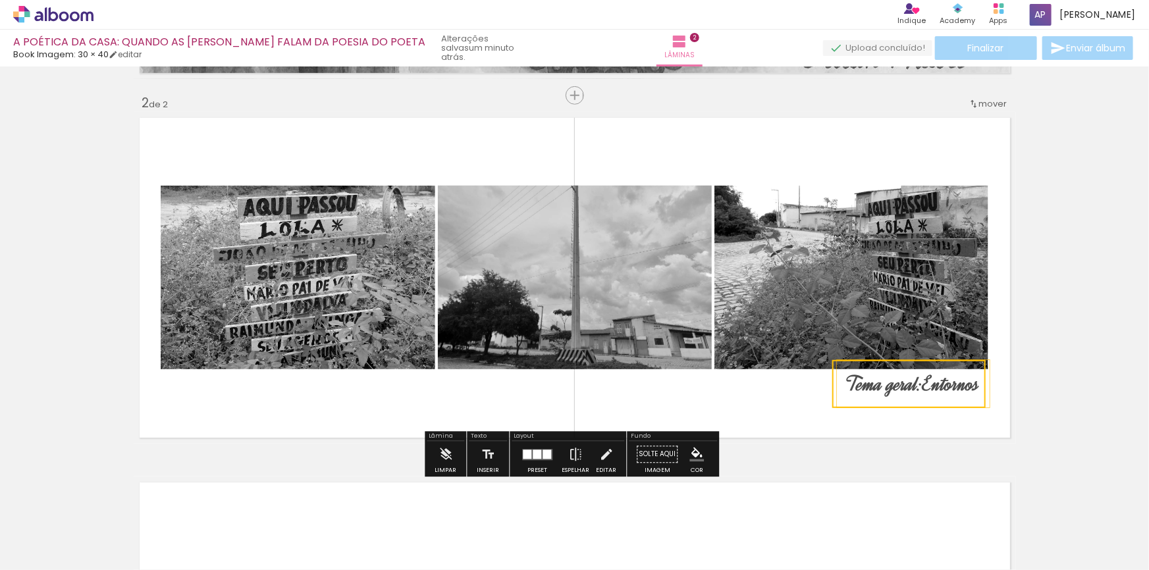
drag, startPoint x: 929, startPoint y: 396, endPoint x: 893, endPoint y: 387, distance: 37.2
click at [893, 387] on quentale-selection at bounding box center [909, 384] width 153 height 48
click at [1063, 378] on div "Inserir lâmina 1 de 2 Inserir lâmina 2 de 2 O Designbox precisará aumentar a su…" at bounding box center [574, 260] width 1149 height 1095
click at [955, 390] on strong "Tema geral:Entornos" at bounding box center [913, 384] width 133 height 26
click at [1078, 369] on div "Inserir lâmina 1 de 2 Inserir lâmina 2 de 2 O Designbox precisará aumentar a su…" at bounding box center [574, 260] width 1149 height 1095
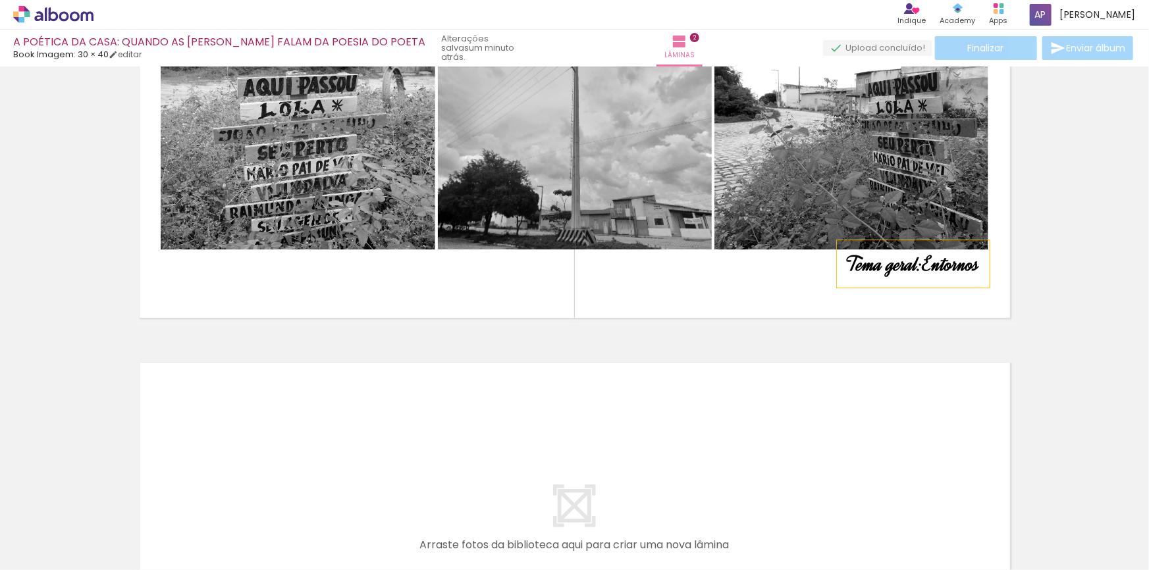
scroll to position [537, 0]
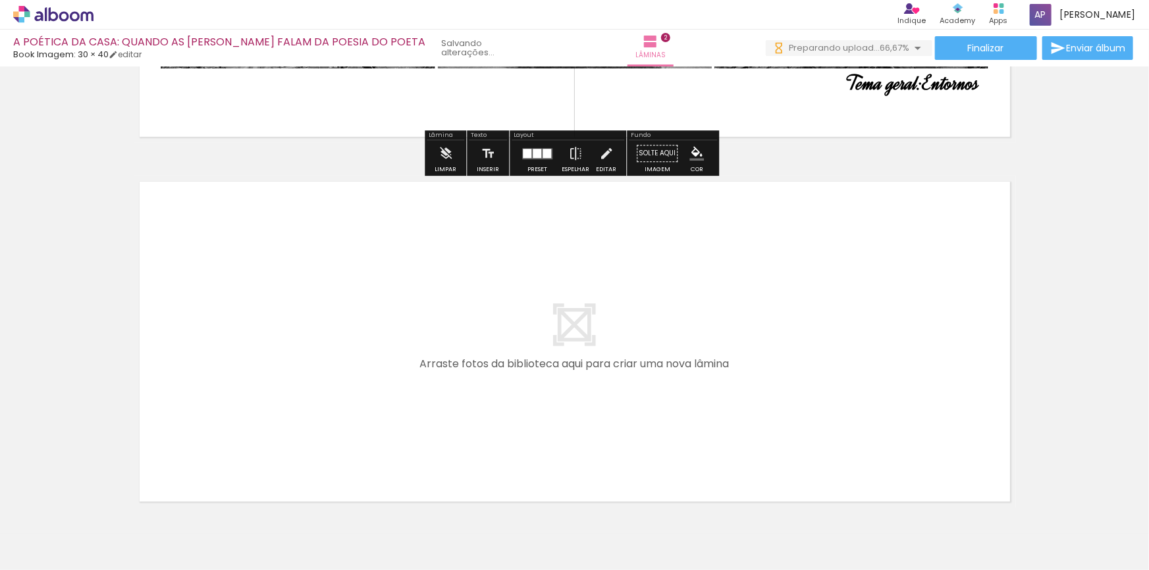
scroll to position [664, 0]
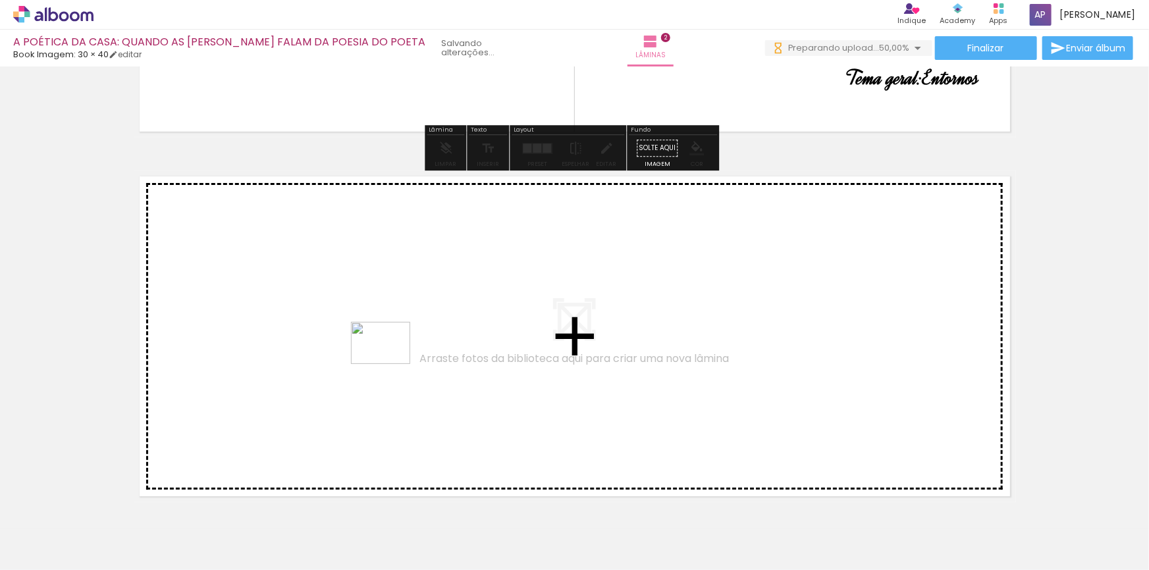
drag, startPoint x: 457, startPoint y: 539, endPoint x: 391, endPoint y: 362, distance: 189.3
click at [391, 362] on quentale-workspace at bounding box center [574, 285] width 1149 height 570
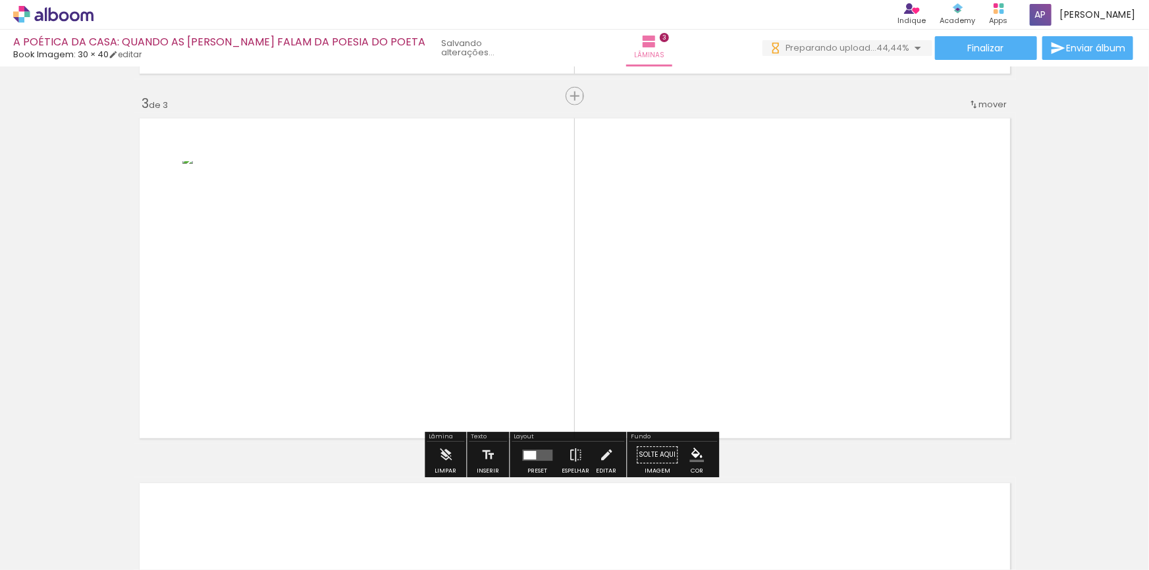
scroll to position [723, 0]
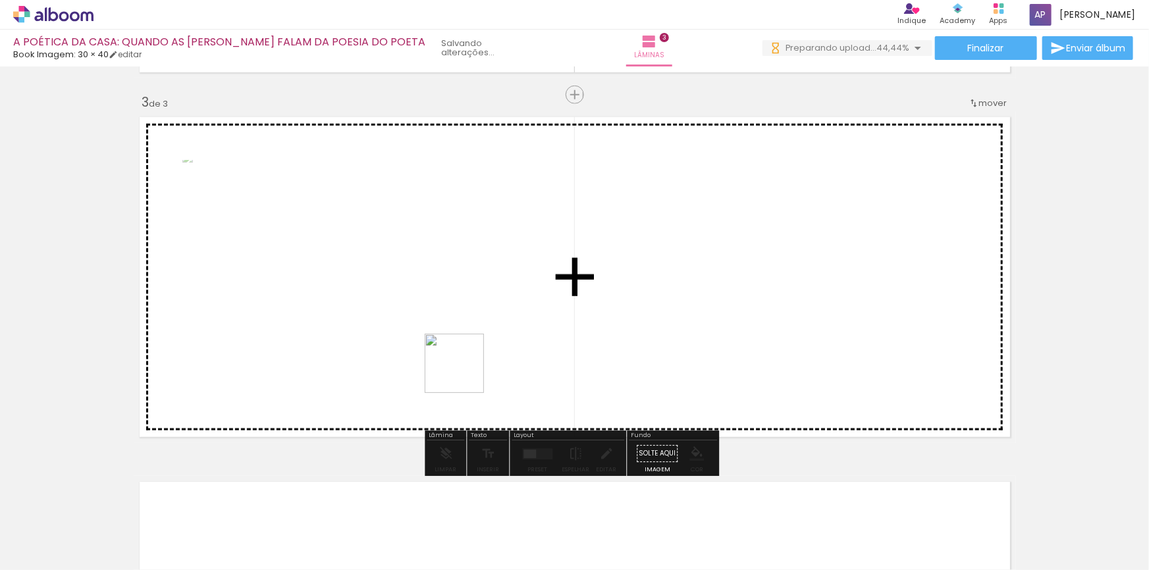
drag, startPoint x: 503, startPoint y: 522, endPoint x: 537, endPoint y: 474, distance: 58.5
click at [462, 373] on quentale-workspace at bounding box center [574, 285] width 1149 height 570
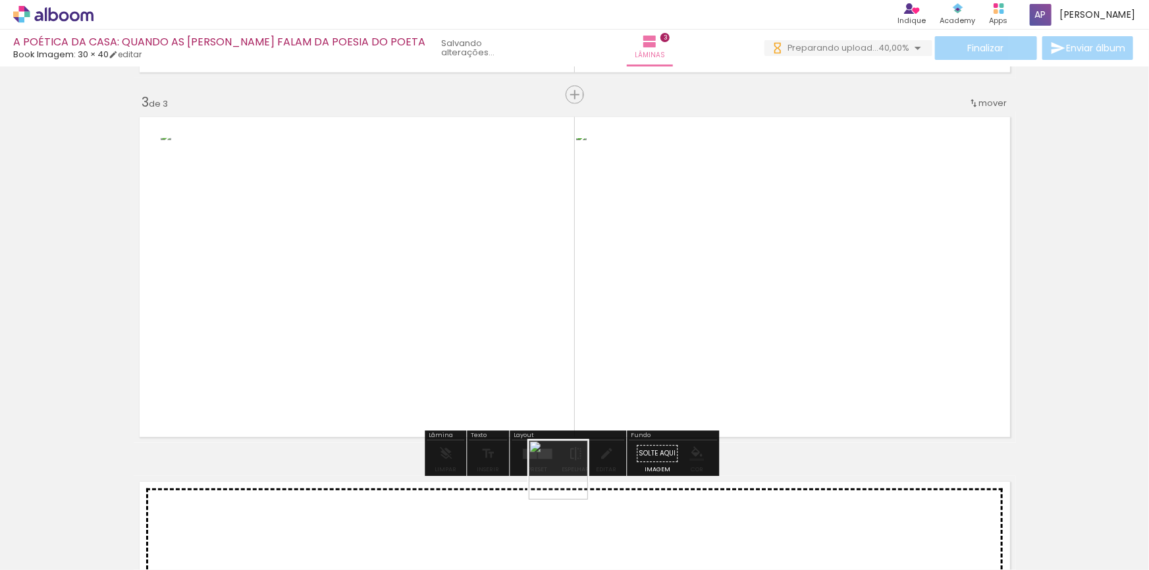
drag, startPoint x: 572, startPoint y: 500, endPoint x: 548, endPoint y: 373, distance: 128.8
click at [548, 373] on quentale-workspace at bounding box center [574, 285] width 1149 height 570
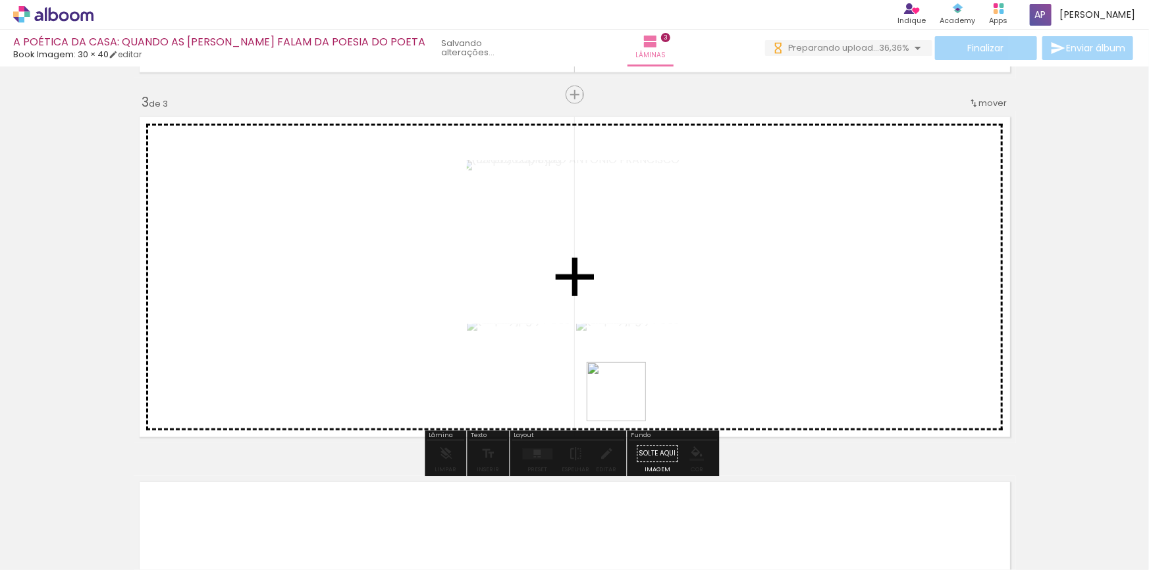
drag, startPoint x: 645, startPoint y: 510, endPoint x: 625, endPoint y: 381, distance: 131.3
click at [625, 381] on quentale-workspace at bounding box center [574, 285] width 1149 height 570
drag, startPoint x: 746, startPoint y: 538, endPoint x: 792, endPoint y: 493, distance: 64.7
click at [678, 367] on quentale-workspace at bounding box center [574, 285] width 1149 height 570
